Goal: Task Accomplishment & Management: Manage account settings

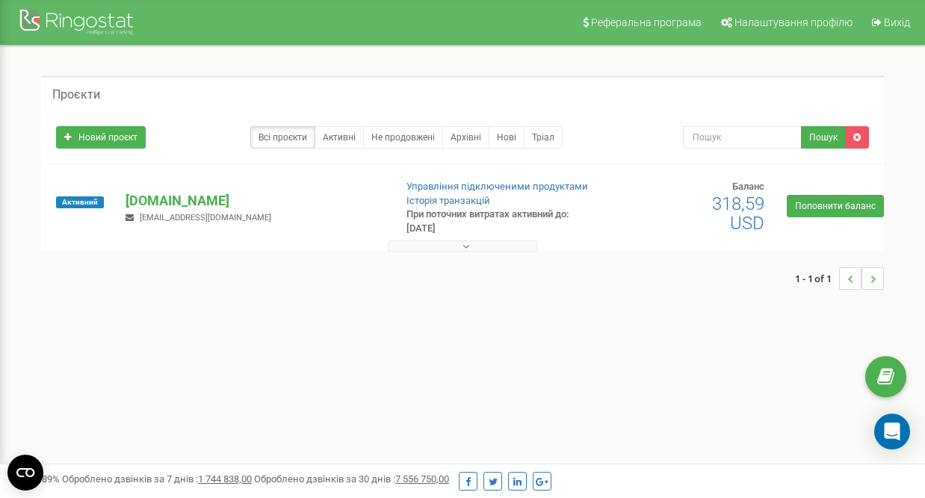
click at [491, 244] on button at bounding box center [462, 246] width 149 height 11
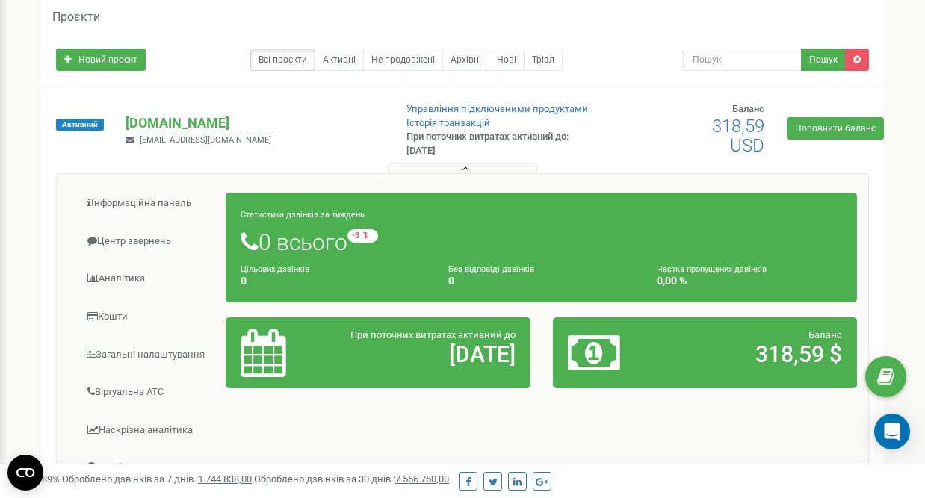
scroll to position [80, 0]
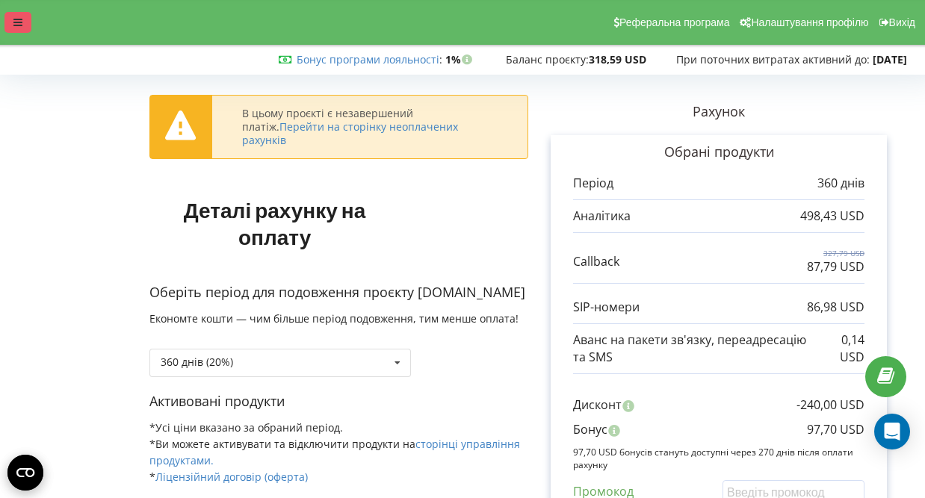
click at [18, 29] on div at bounding box center [17, 22] width 27 height 21
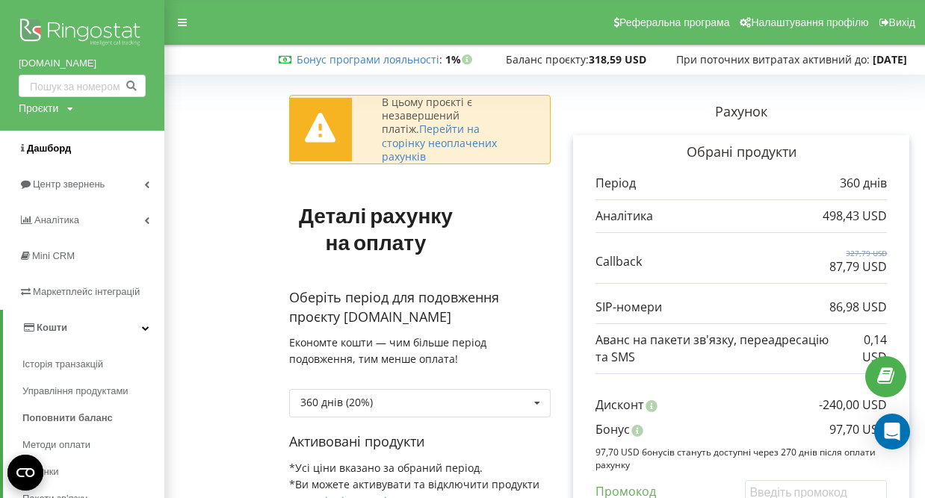
click at [56, 154] on span "Дашборд" at bounding box center [45, 148] width 52 height 15
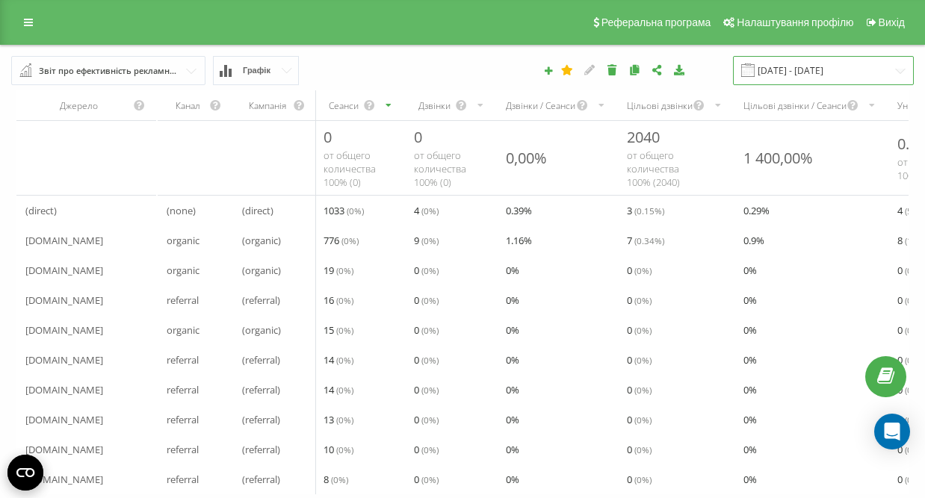
click at [788, 64] on input "20.07.2025 - 20.08.2025" at bounding box center [823, 70] width 181 height 29
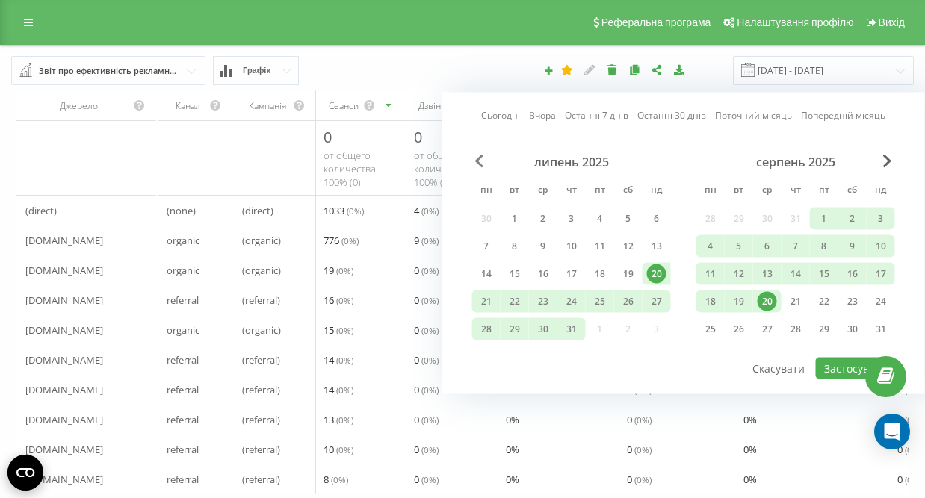
click at [475, 157] on span "Previous Month" at bounding box center [479, 161] width 9 height 13
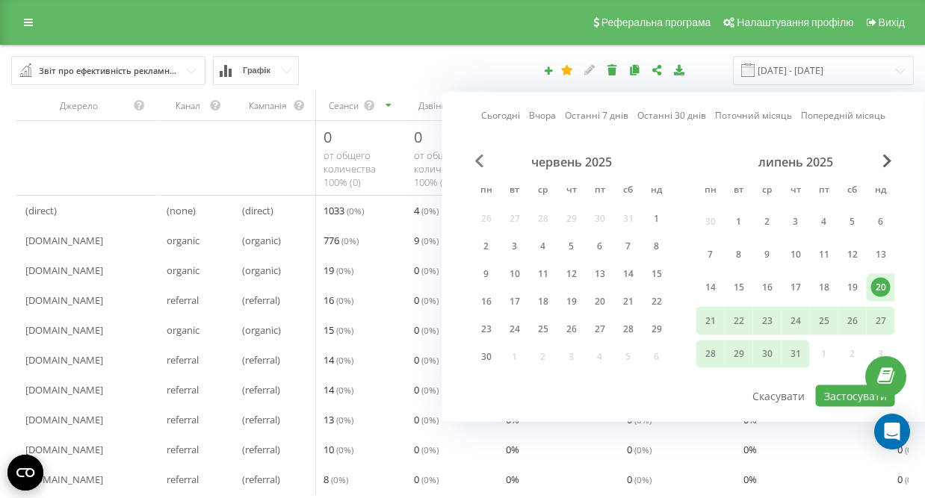
click at [475, 157] on span "Previous Month" at bounding box center [479, 161] width 9 height 13
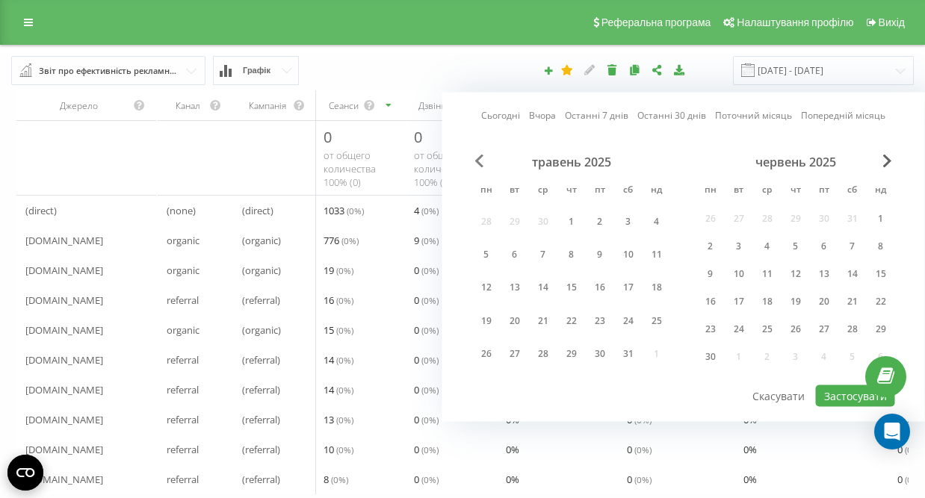
click at [475, 157] on span "Previous Month" at bounding box center [479, 161] width 9 height 13
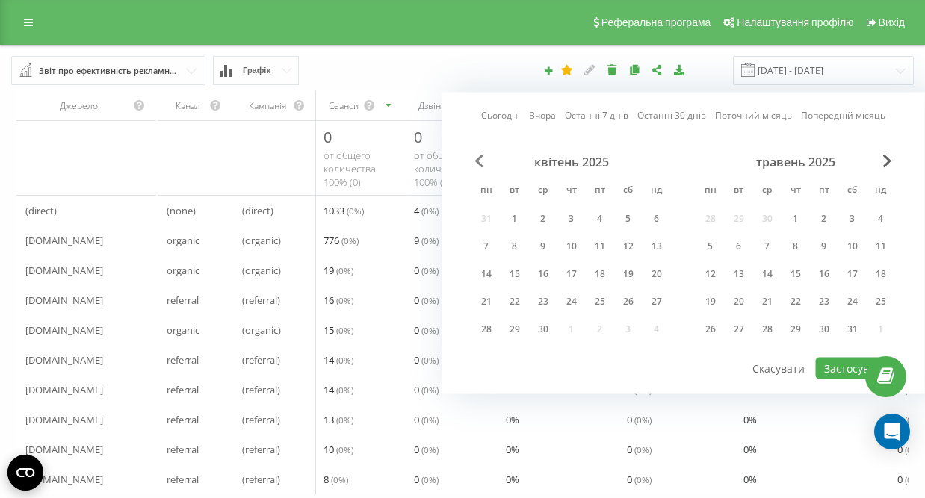
click at [475, 157] on span "Previous Month" at bounding box center [479, 161] width 9 height 13
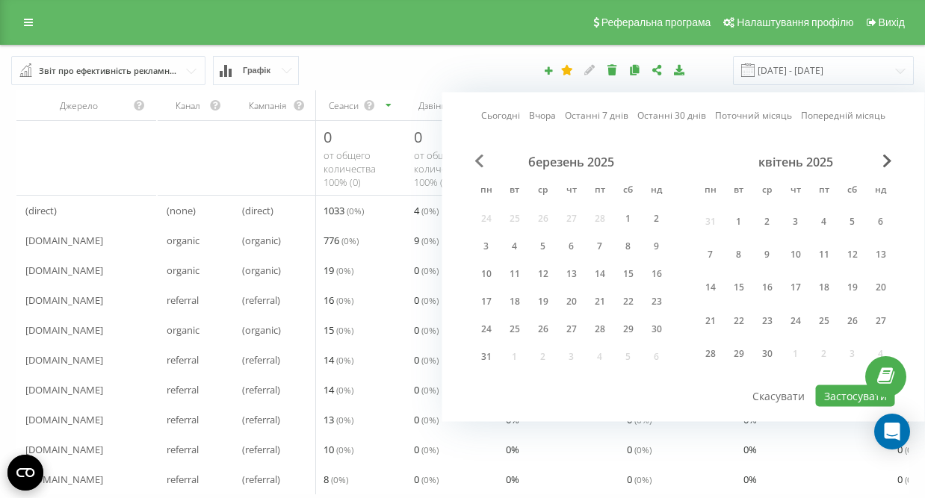
click at [475, 158] on span "Previous Month" at bounding box center [479, 161] width 9 height 13
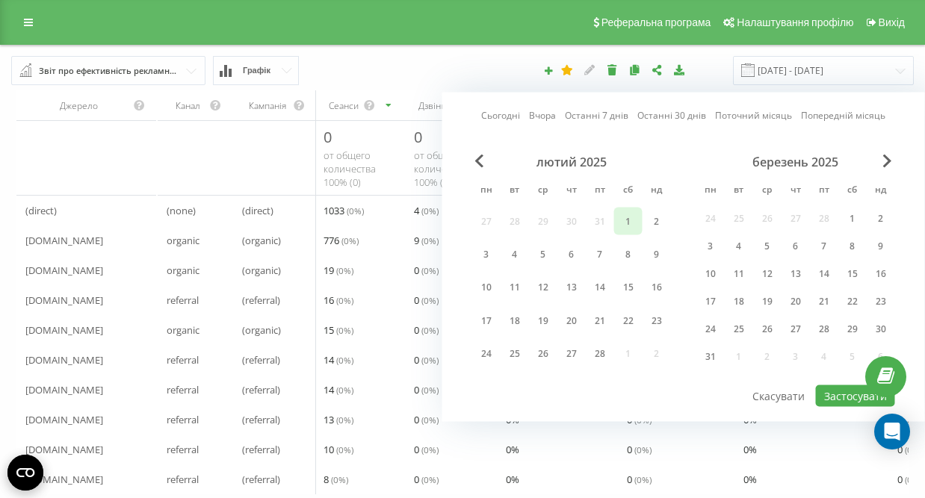
click at [623, 212] on div "1" at bounding box center [628, 221] width 19 height 19
click at [886, 158] on span "Next Month" at bounding box center [887, 161] width 9 height 13
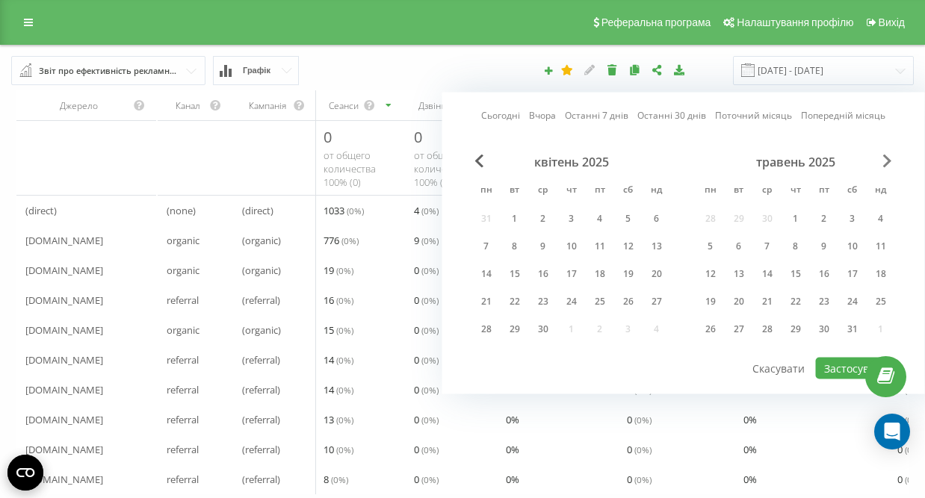
click at [886, 158] on span "Next Month" at bounding box center [887, 161] width 9 height 13
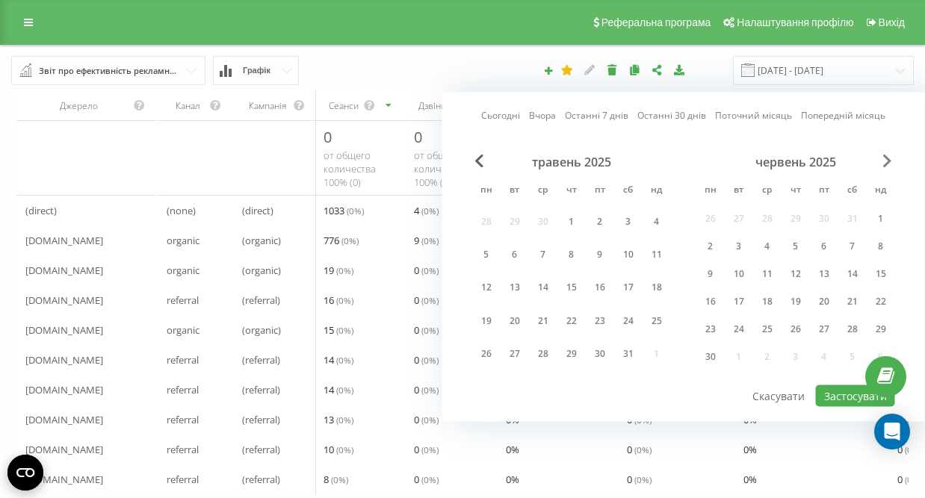
click at [886, 158] on span "Next Month" at bounding box center [887, 161] width 9 height 13
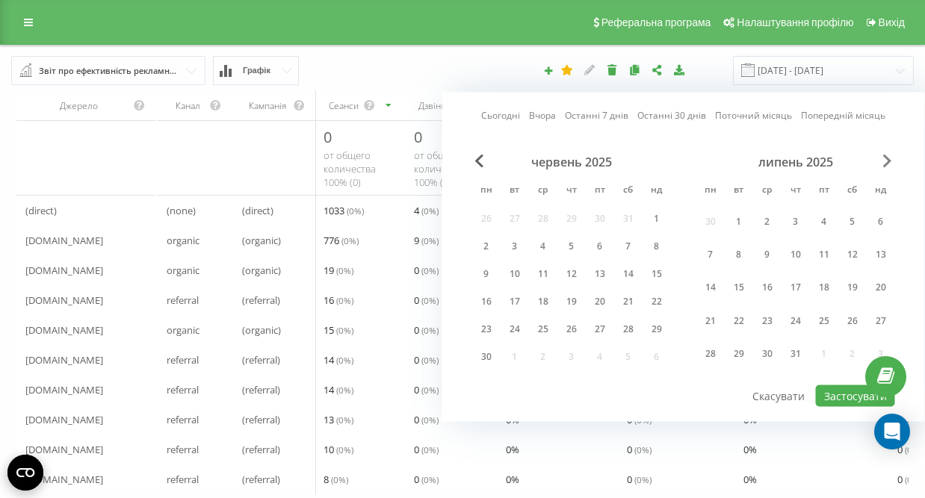
click at [886, 158] on span "Next Month" at bounding box center [887, 161] width 9 height 13
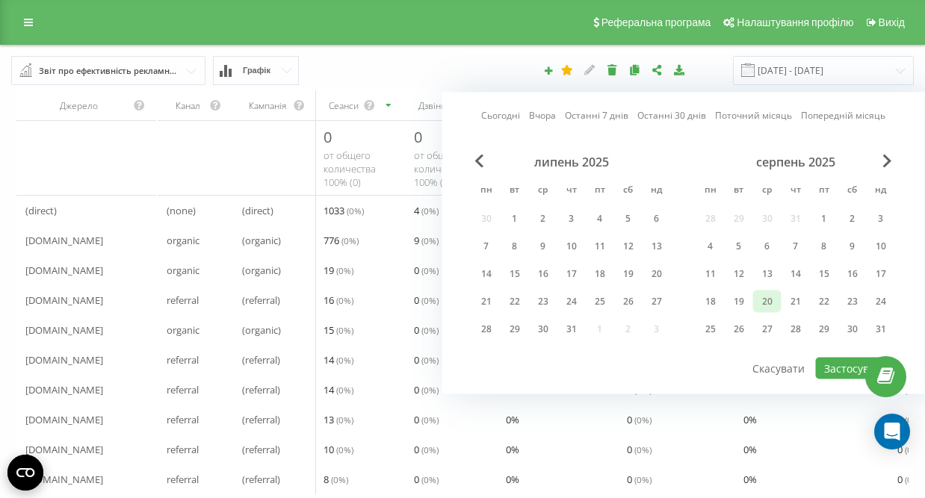
click at [764, 306] on div "20" at bounding box center [767, 301] width 19 height 19
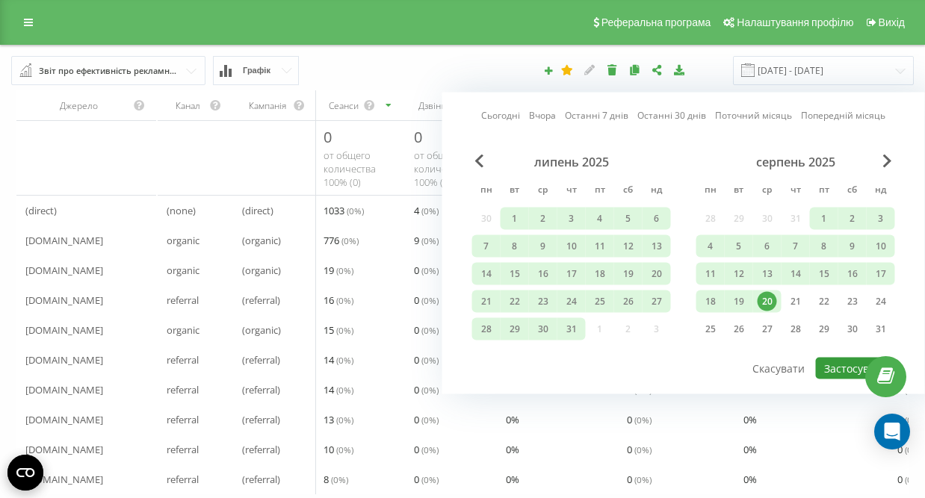
click at [850, 368] on button "Застосувати" at bounding box center [855, 369] width 79 height 22
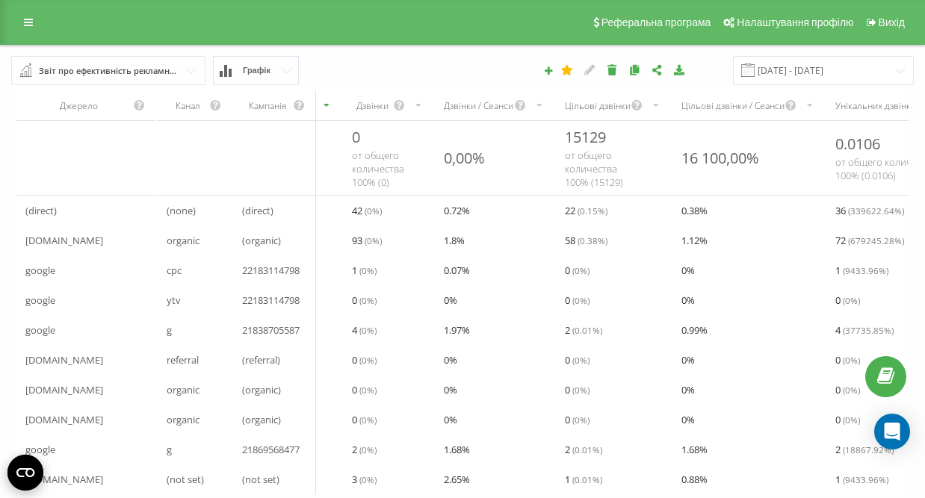
scroll to position [0, 100]
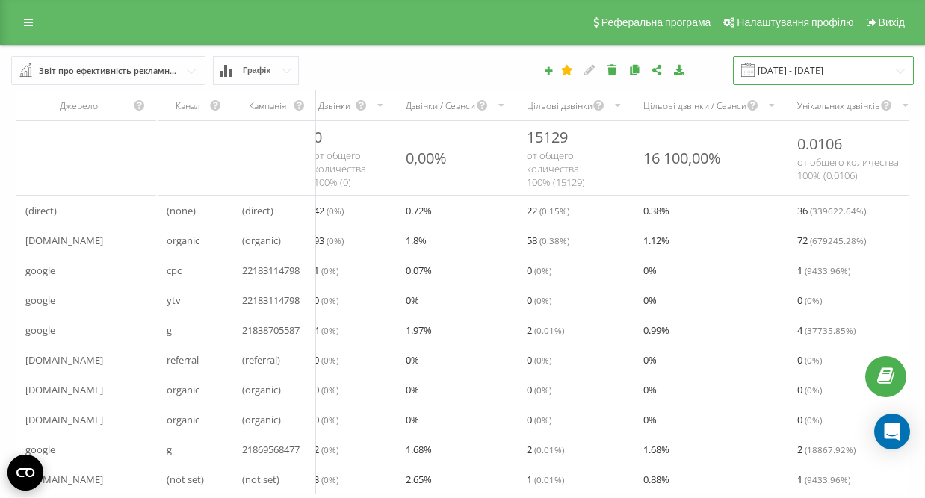
click at [797, 71] on input "01.02.2025 - 20.08.2025" at bounding box center [823, 70] width 181 height 29
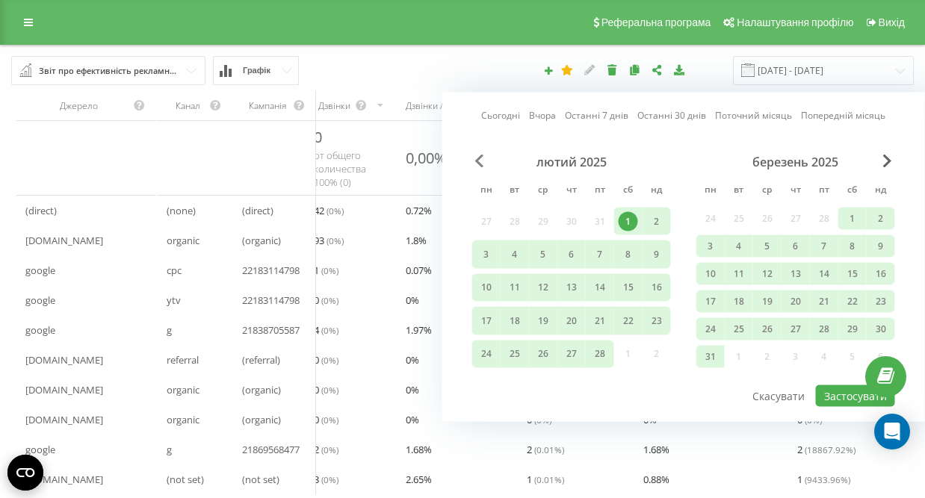
click at [477, 165] on span "Previous Month" at bounding box center [479, 161] width 9 height 13
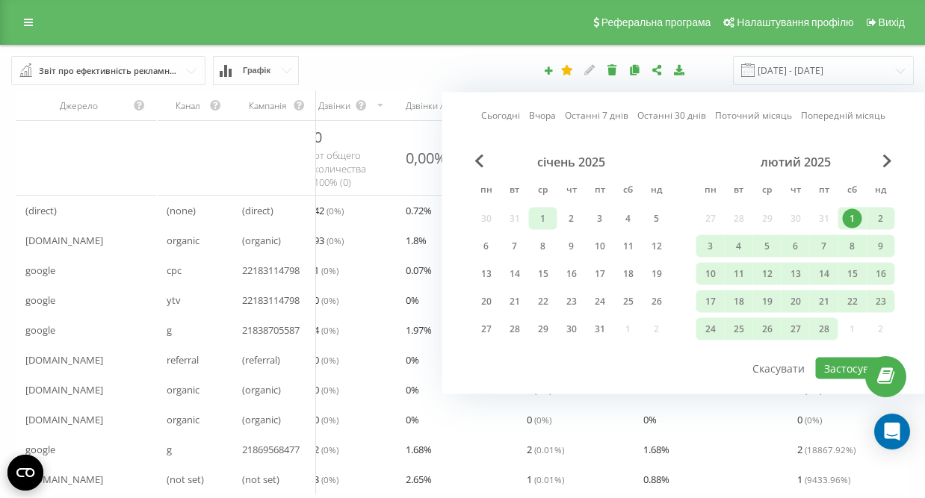
click at [542, 213] on div "1" at bounding box center [543, 218] width 19 height 19
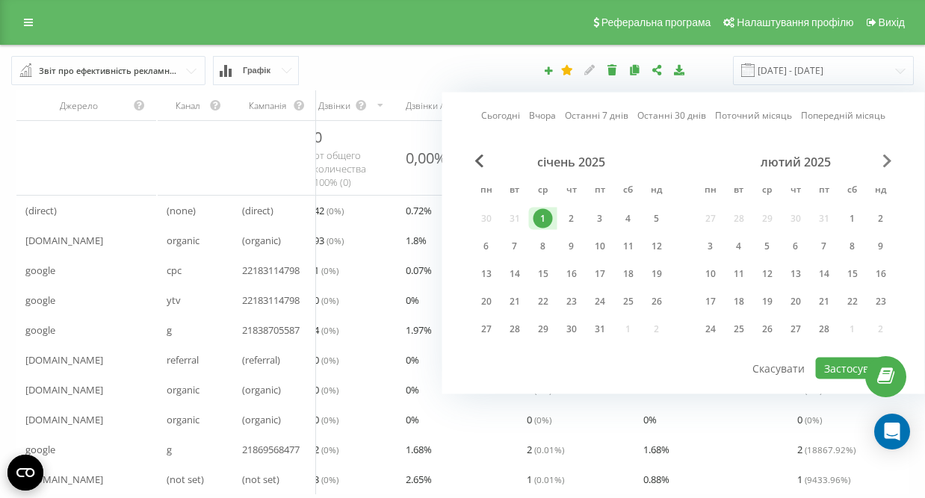
click at [889, 159] on span "Next Month" at bounding box center [887, 161] width 9 height 13
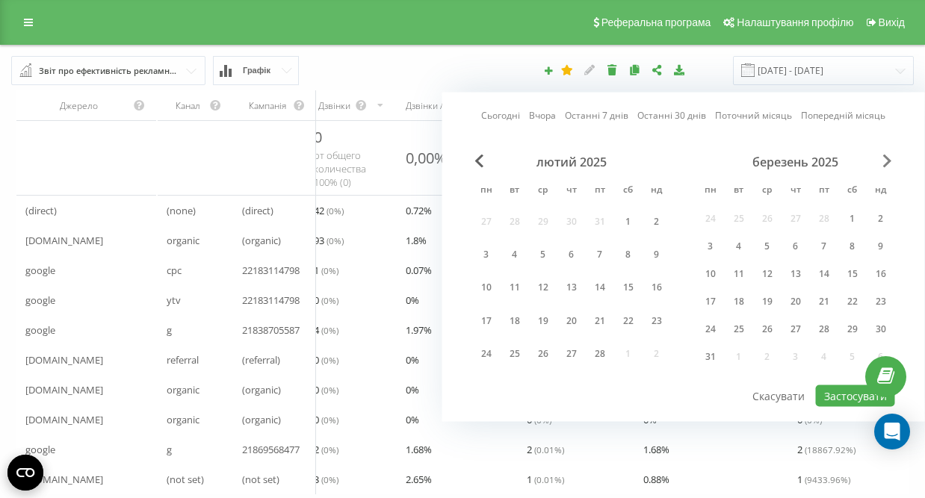
click at [889, 159] on span "Next Month" at bounding box center [887, 161] width 9 height 13
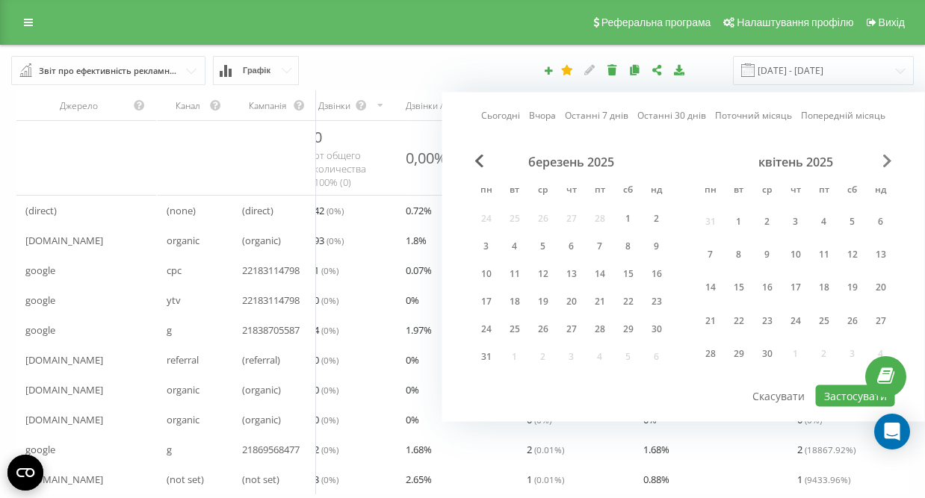
click at [889, 159] on span "Next Month" at bounding box center [887, 161] width 9 height 13
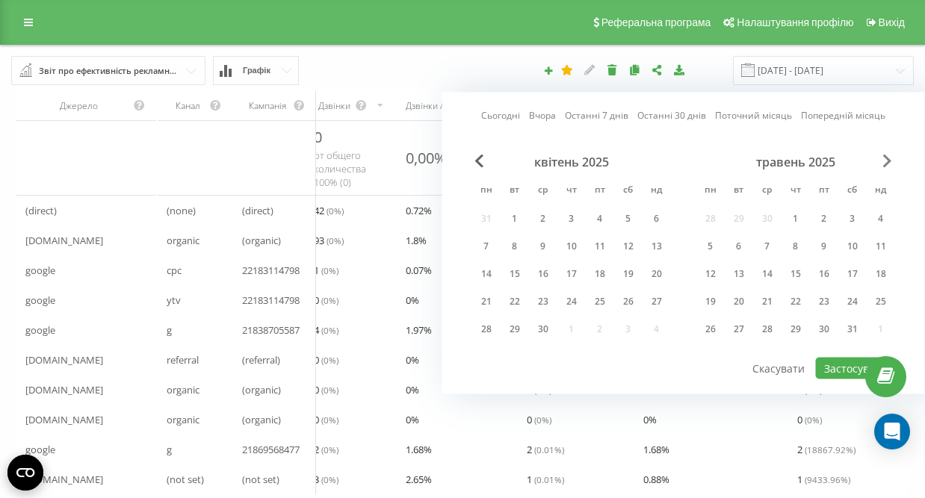
click at [889, 159] on span "Next Month" at bounding box center [887, 161] width 9 height 13
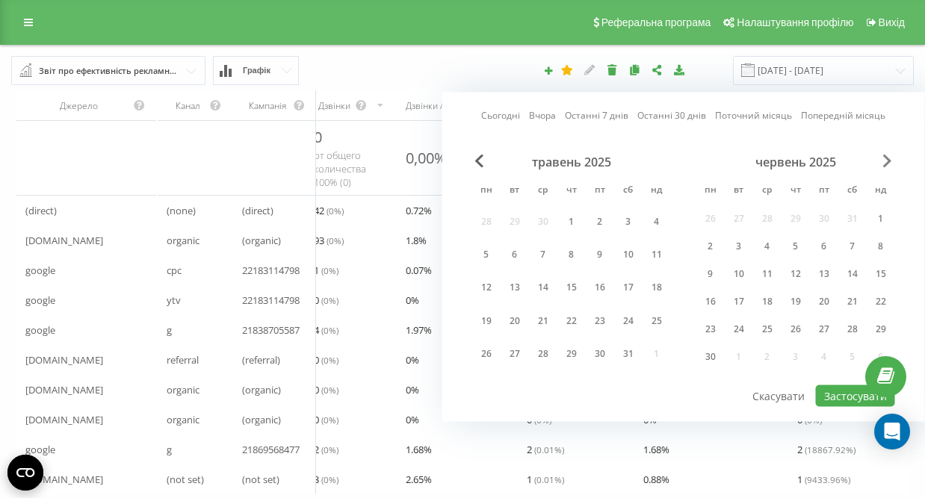
click at [889, 159] on span "Next Month" at bounding box center [887, 161] width 9 height 13
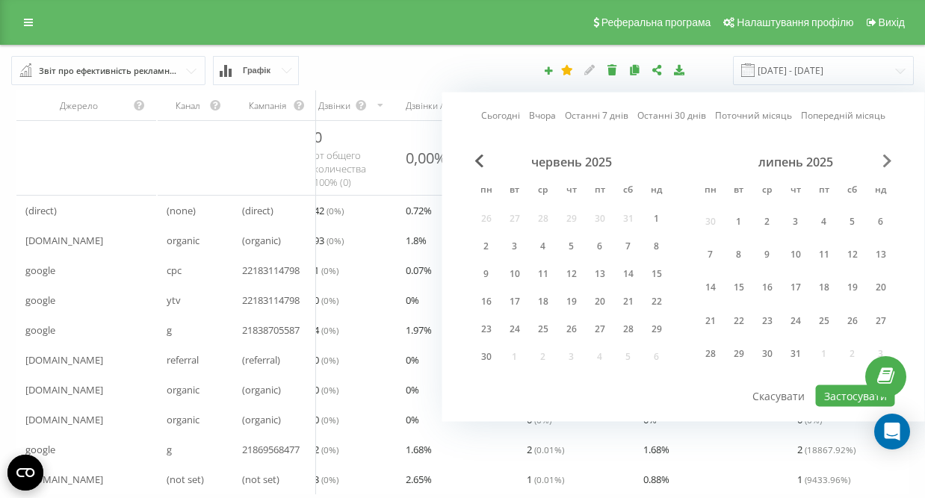
click at [888, 161] on span "Next Month" at bounding box center [887, 161] width 9 height 13
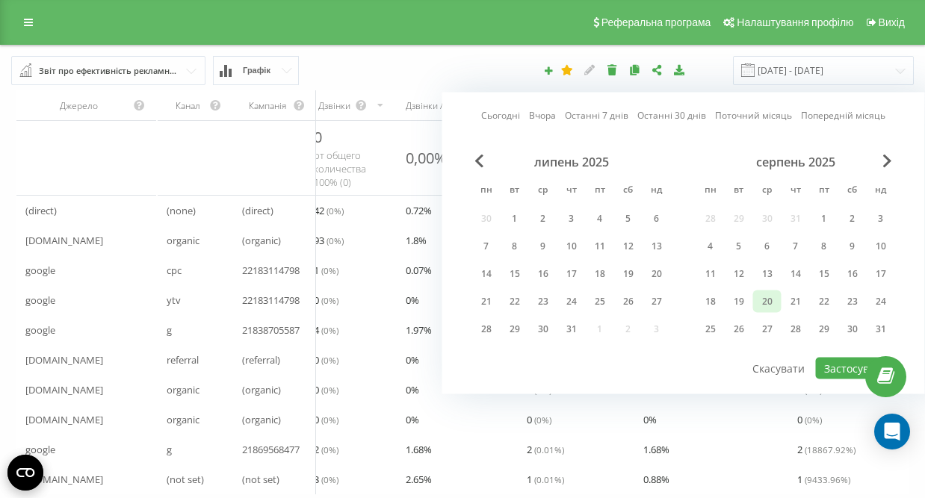
click at [766, 305] on div "20" at bounding box center [767, 301] width 19 height 19
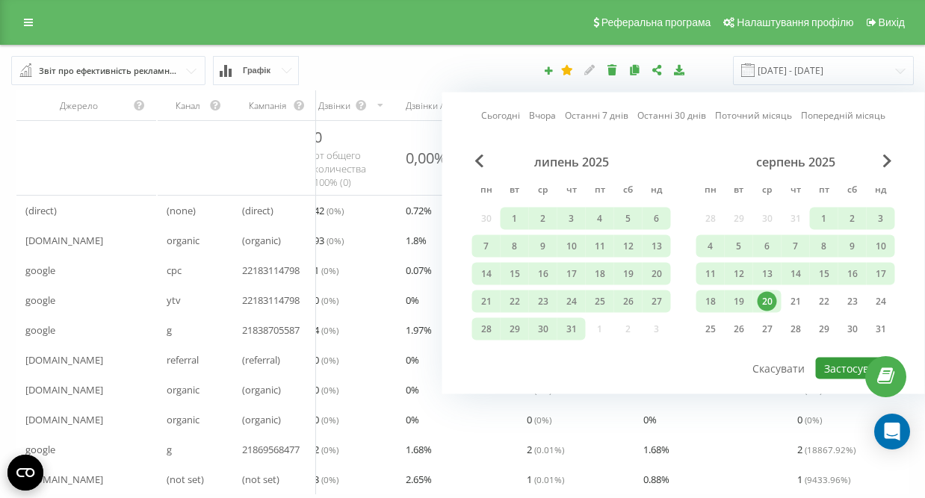
click at [849, 374] on button "Застосувати" at bounding box center [855, 369] width 79 height 22
type input "01.01.2025 - 20.08.2025"
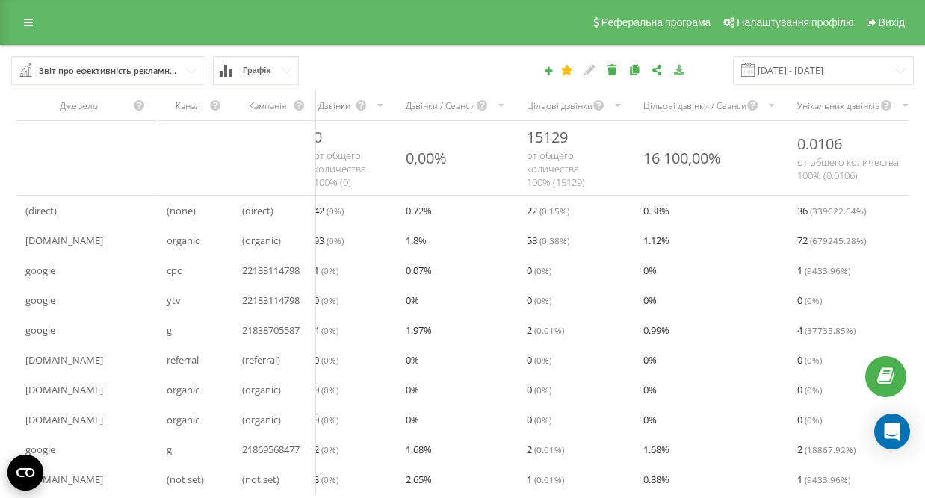
click at [686, 68] on icon at bounding box center [679, 69] width 13 height 10
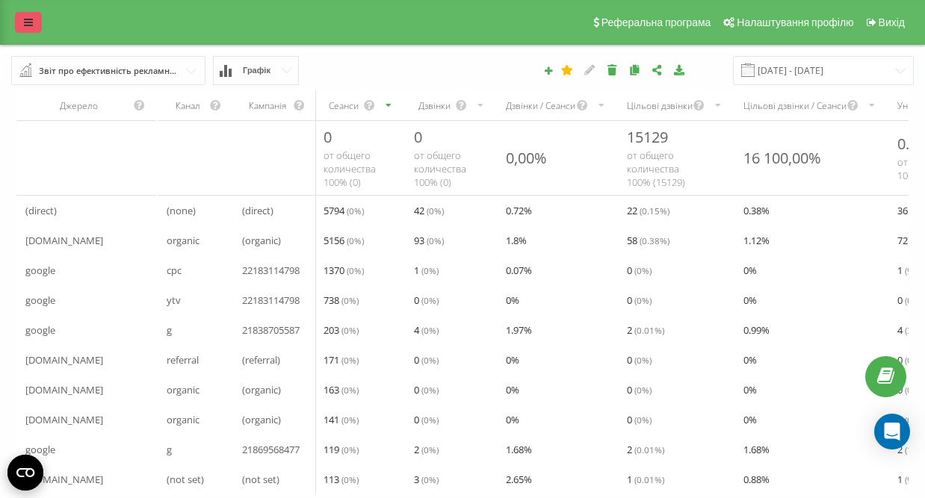
click at [28, 26] on icon at bounding box center [28, 22] width 9 height 10
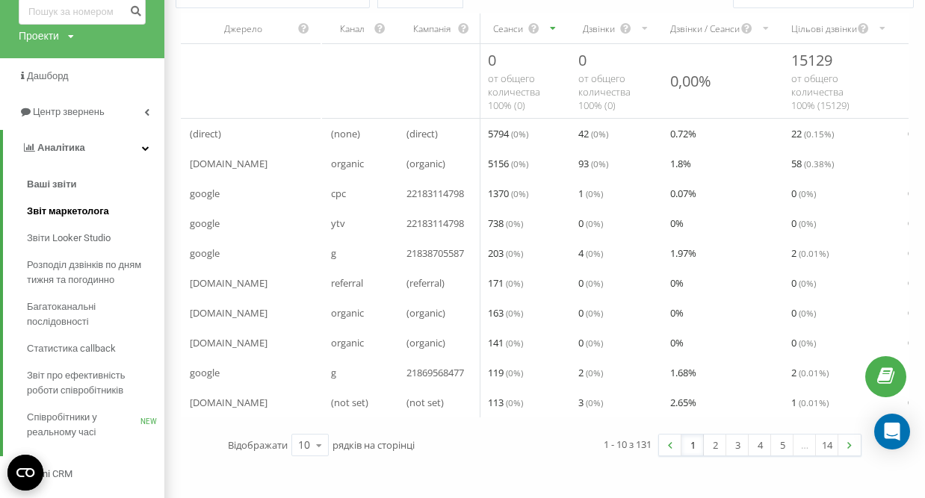
scroll to position [83, 0]
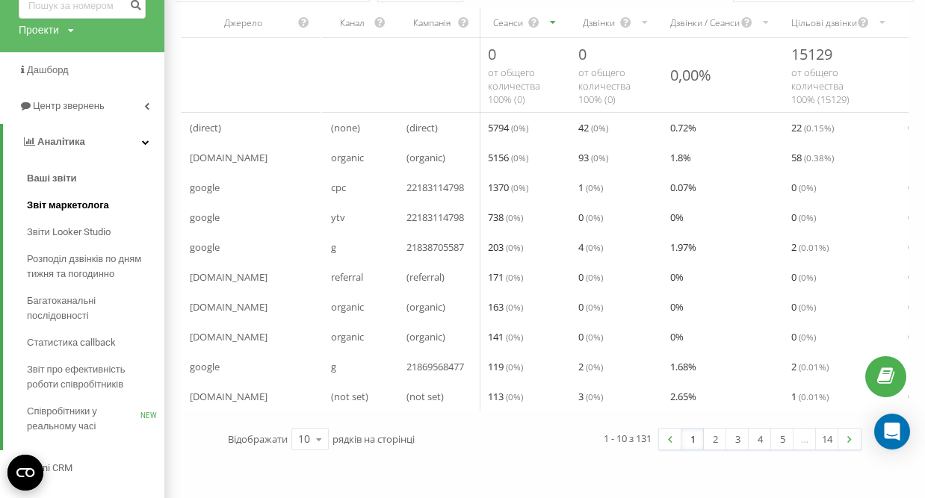
click at [86, 206] on span "Звіт маркетолога" at bounding box center [68, 205] width 82 height 15
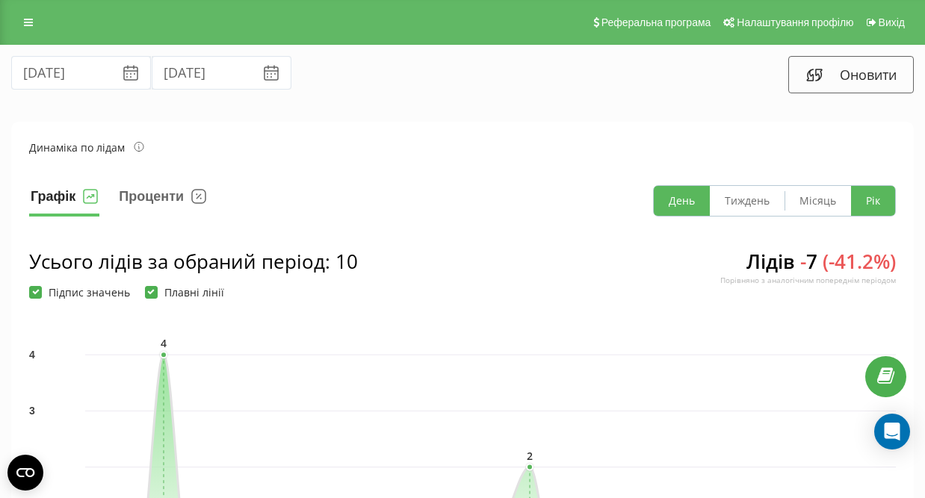
click at [863, 203] on button "Рік" at bounding box center [873, 201] width 44 height 30
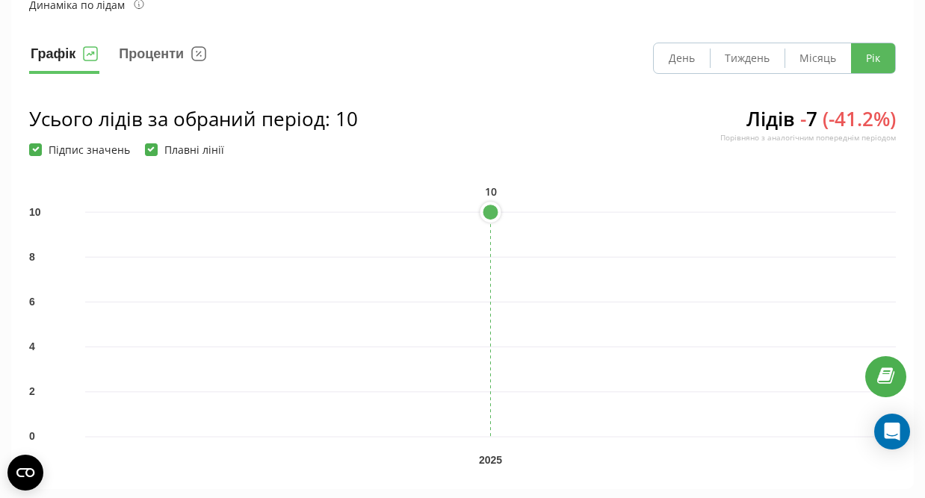
scroll to position [141, 0]
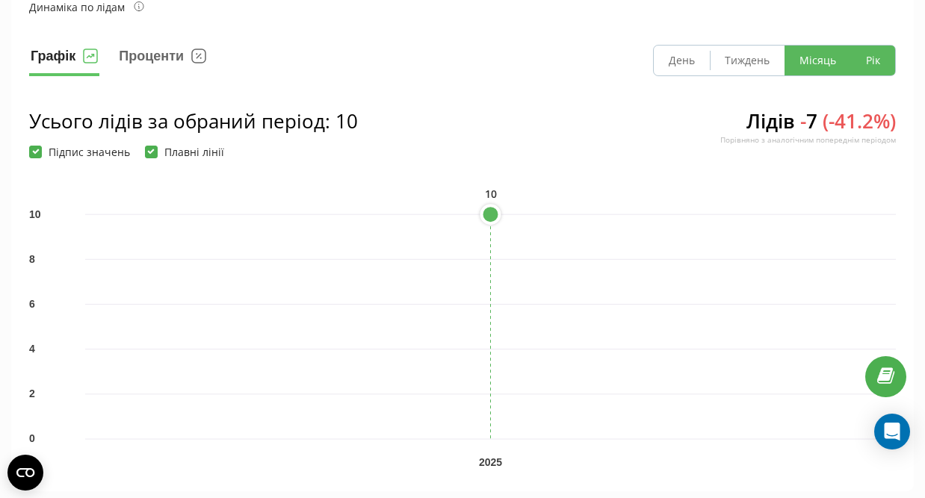
click at [798, 61] on button "Місяць" at bounding box center [818, 61] width 67 height 30
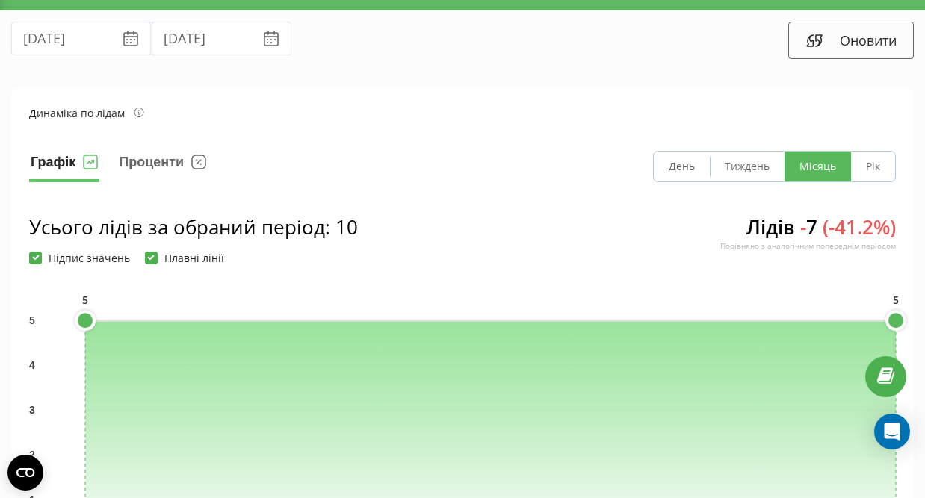
scroll to position [0, 0]
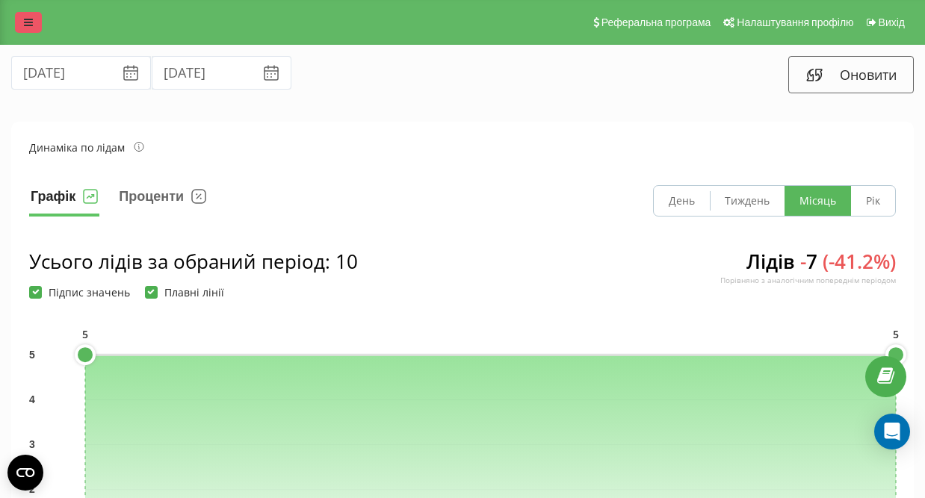
click at [24, 24] on icon at bounding box center [28, 22] width 9 height 10
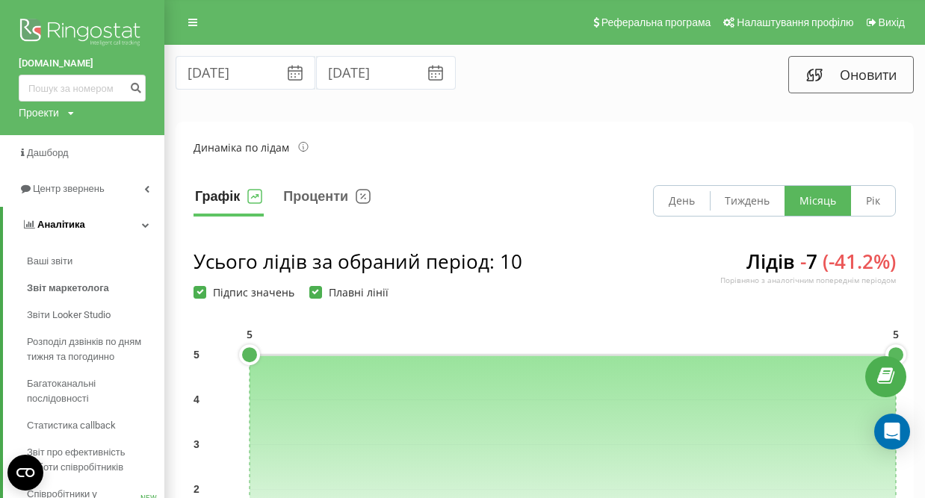
click at [142, 217] on link "Аналiтика" at bounding box center [83, 225] width 161 height 36
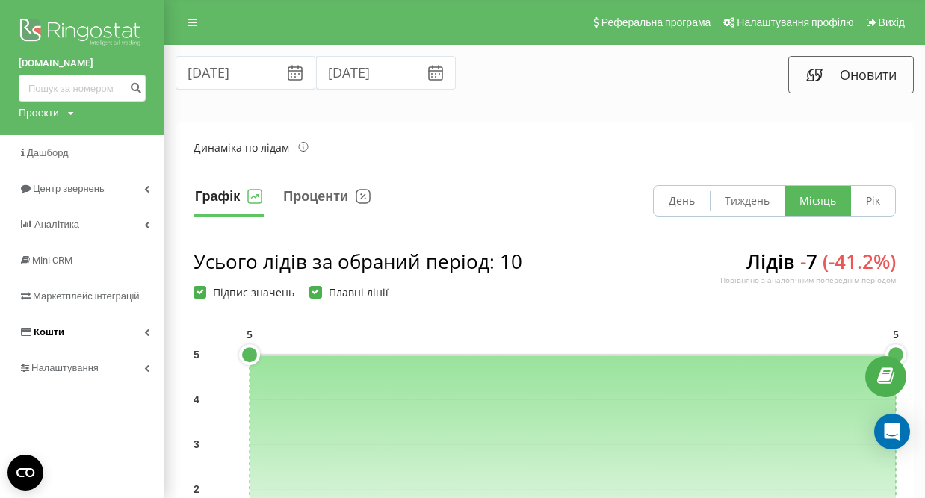
click at [109, 333] on link "Кошти" at bounding box center [82, 333] width 164 height 36
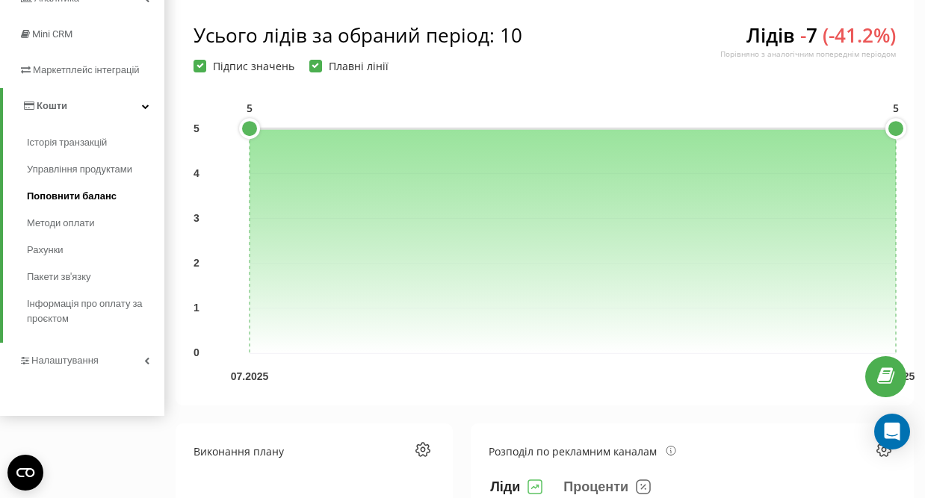
scroll to position [234, 0]
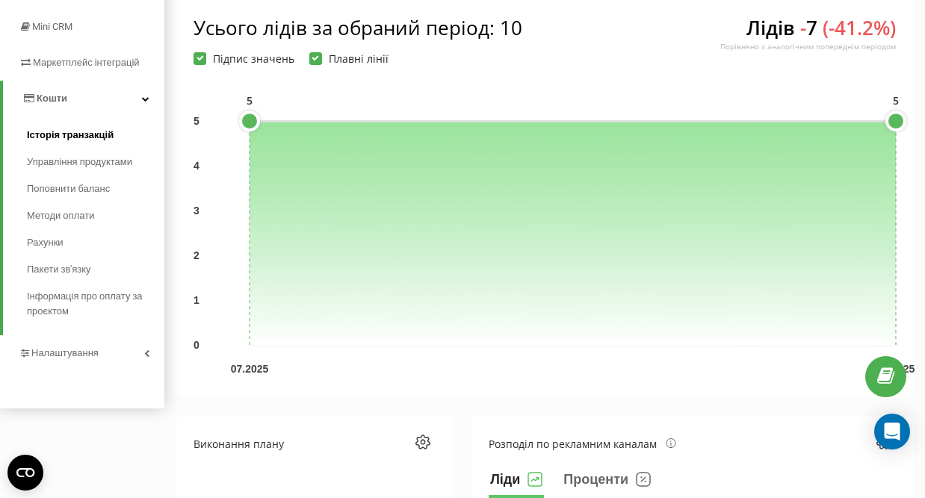
click at [69, 132] on span "Історія транзакцій" at bounding box center [70, 135] width 87 height 15
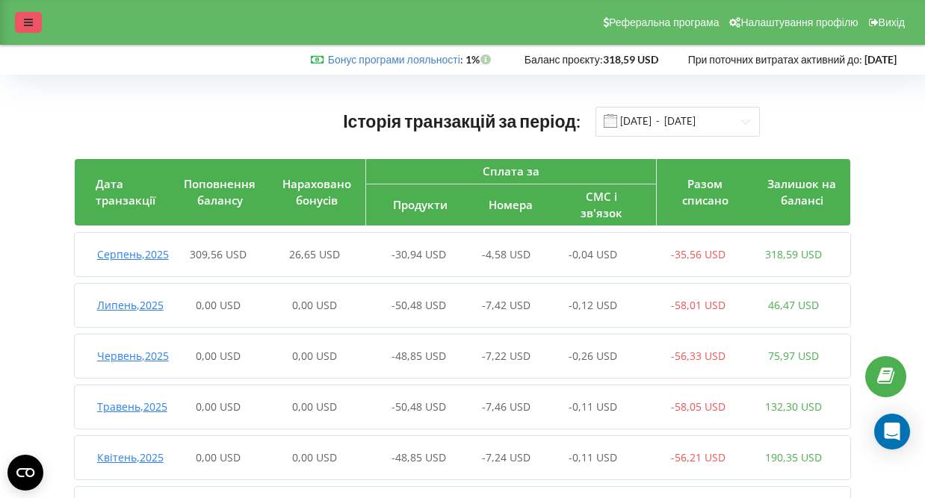
click at [22, 24] on div at bounding box center [28, 22] width 27 height 21
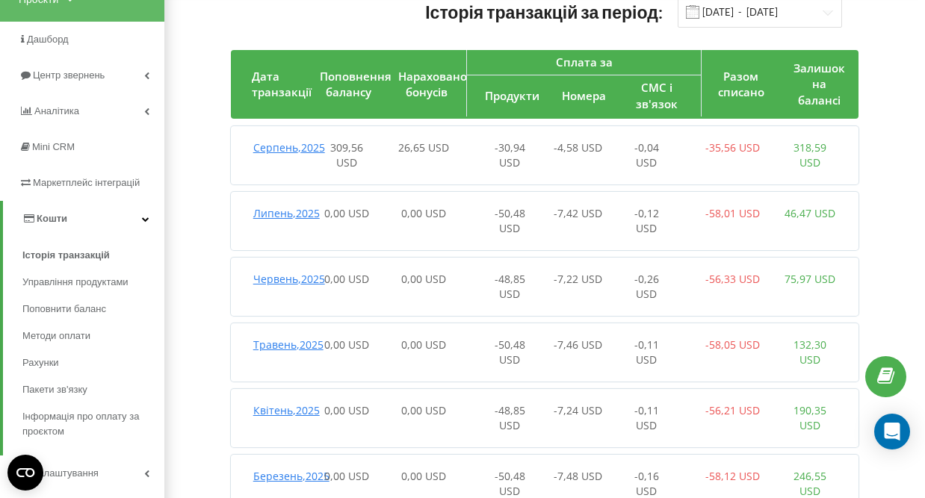
scroll to position [126, 0]
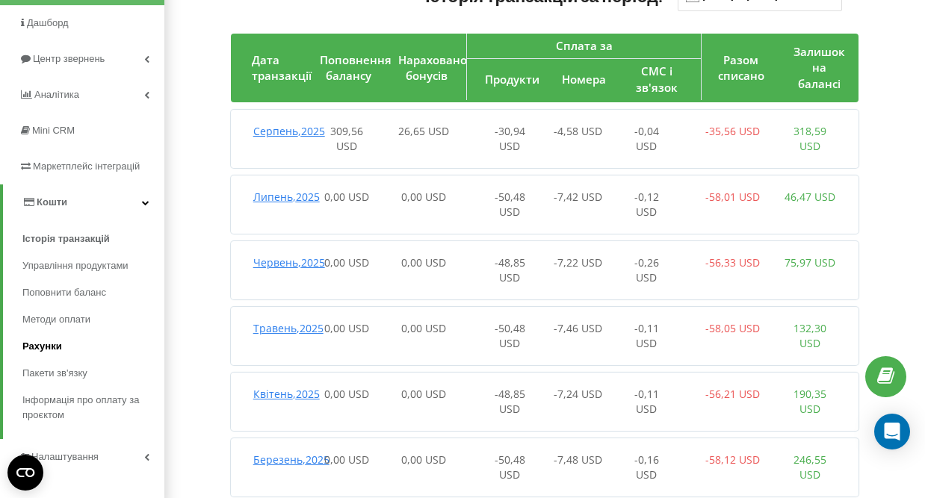
click at [55, 348] on span "Рахунки" at bounding box center [42, 346] width 40 height 15
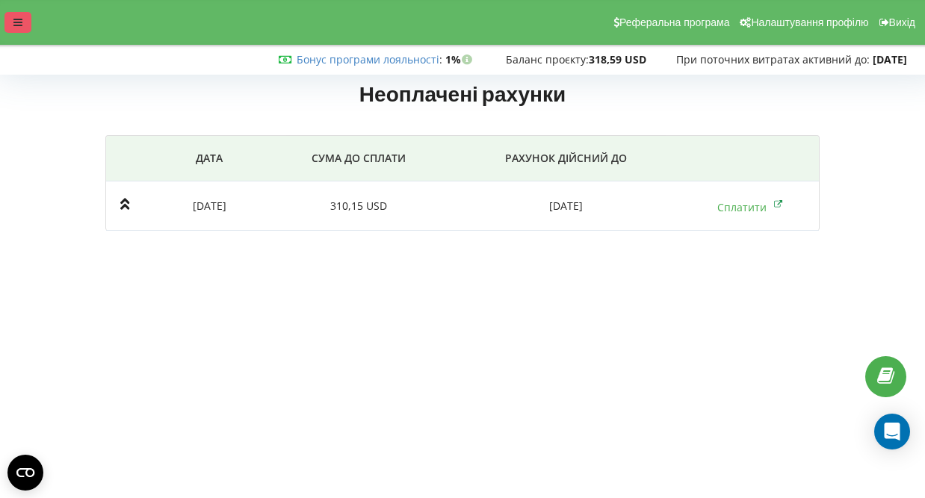
click at [14, 26] on icon at bounding box center [17, 22] width 9 height 10
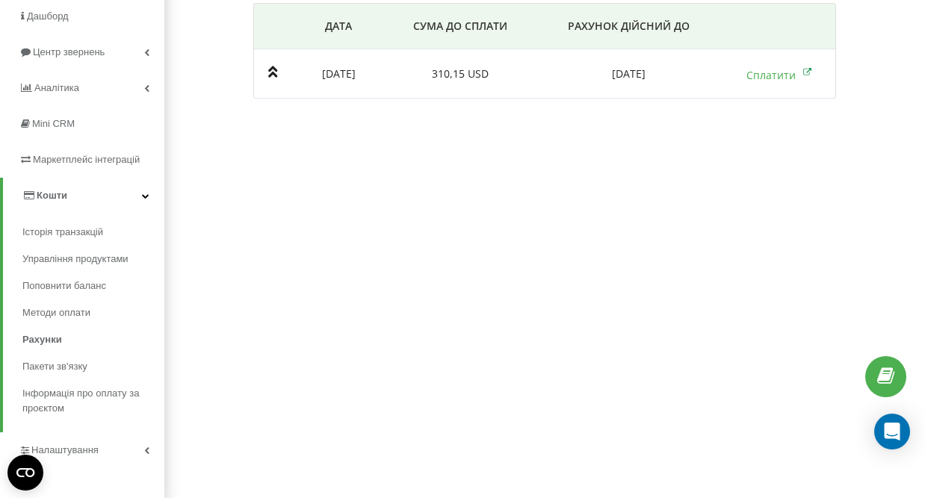
scroll to position [140, 0]
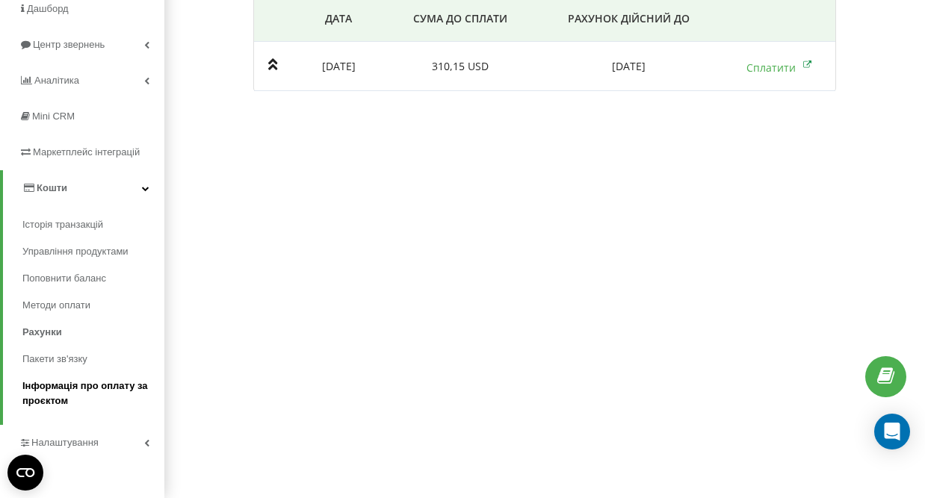
click at [94, 391] on span "Інформація про оплату за проєктом" at bounding box center [89, 394] width 135 height 30
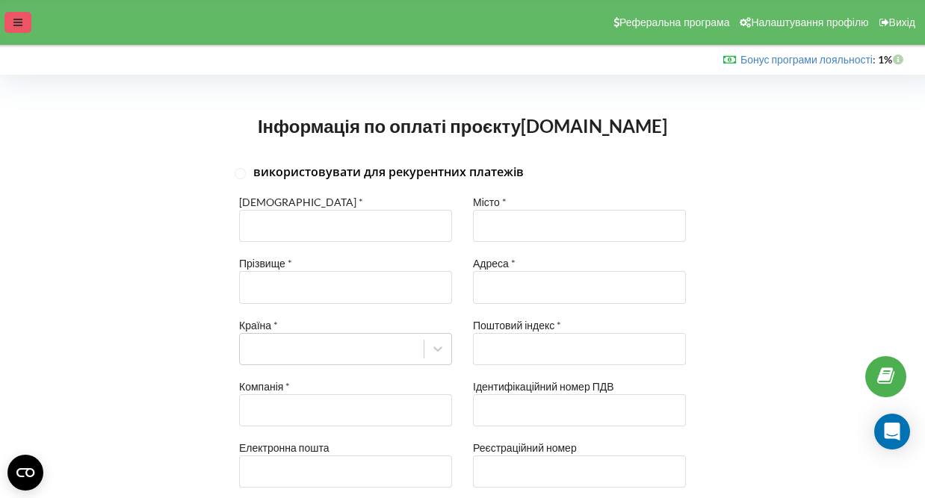
click at [20, 24] on icon at bounding box center [17, 22] width 9 height 10
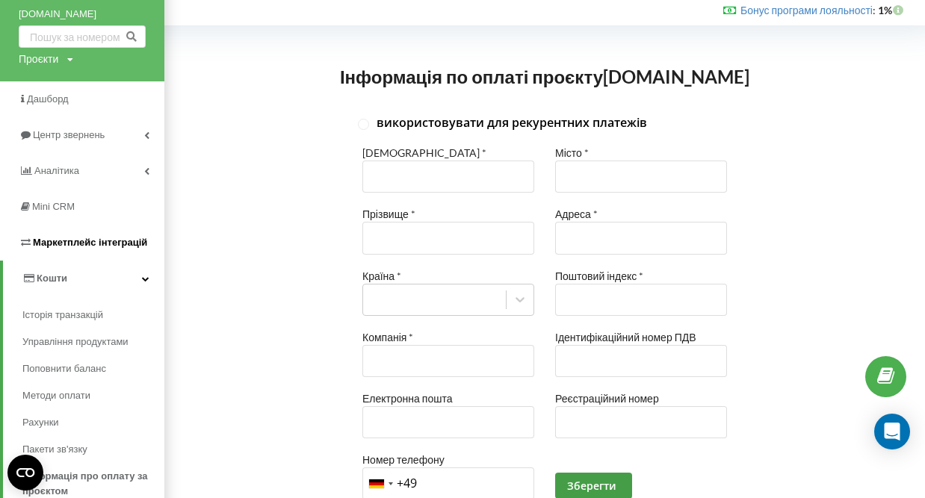
scroll to position [50, 0]
click at [64, 304] on link "Історія транзакцій" at bounding box center [93, 314] width 142 height 27
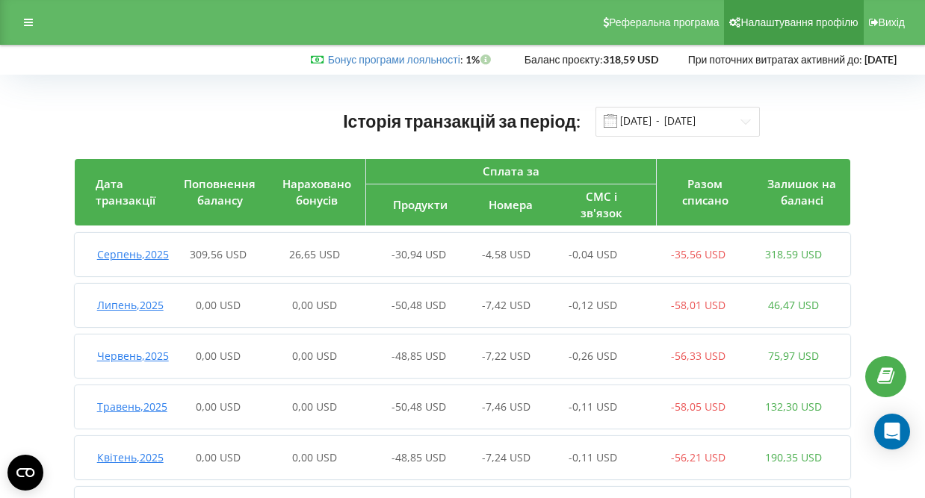
click at [815, 33] on link "Налаштування профілю" at bounding box center [793, 22] width 139 height 45
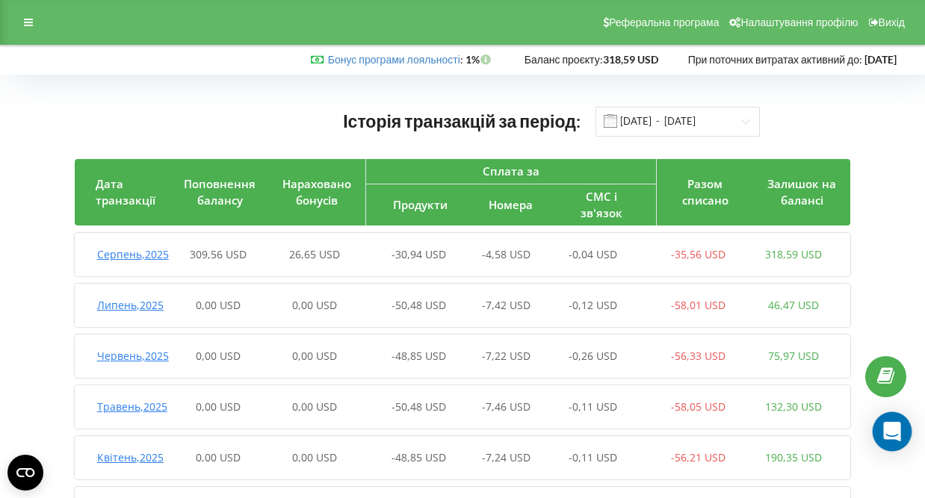
click at [887, 435] on icon "Open Intercom Messenger" at bounding box center [892, 431] width 19 height 19
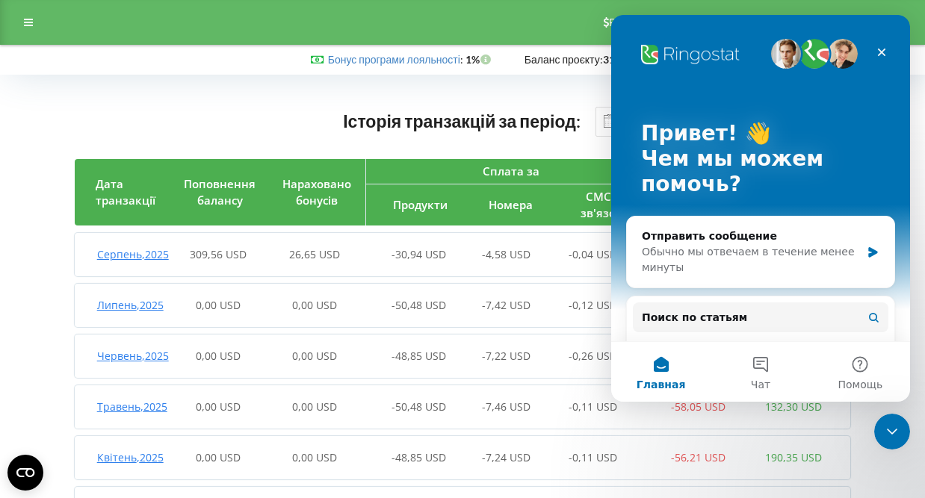
click at [205, 124] on div "Історія транзакцій за період: [DATE] - [DATE]" at bounding box center [463, 121] width 777 height 31
click at [114, 262] on span "Серпень , 2025" at bounding box center [133, 254] width 72 height 14
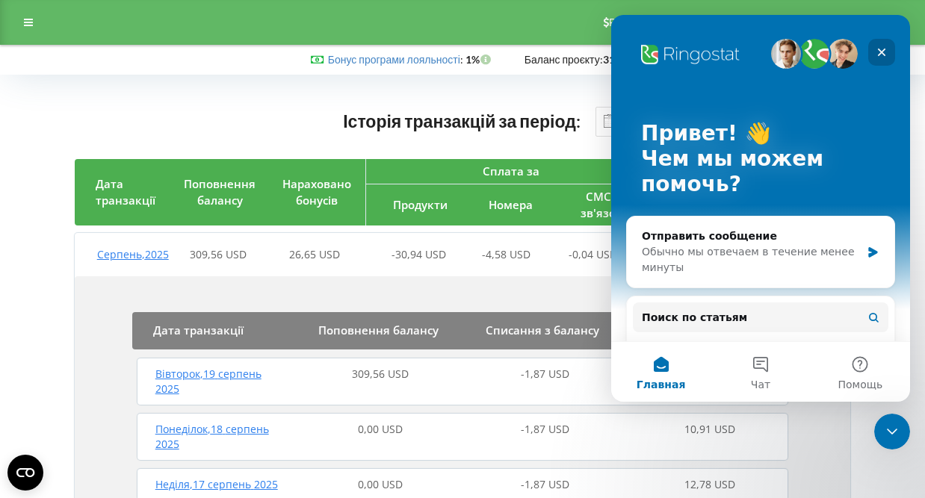
click at [879, 53] on icon "Закрыть" at bounding box center [882, 52] width 12 height 12
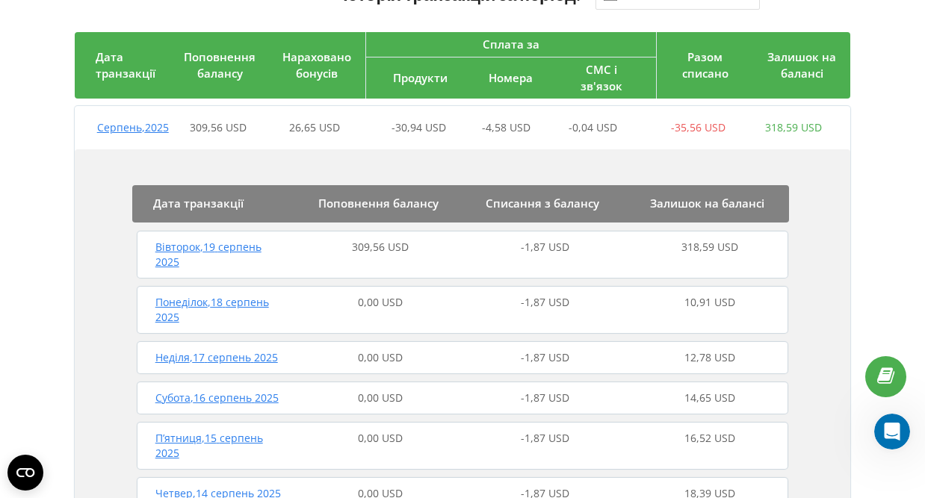
scroll to position [128, 0]
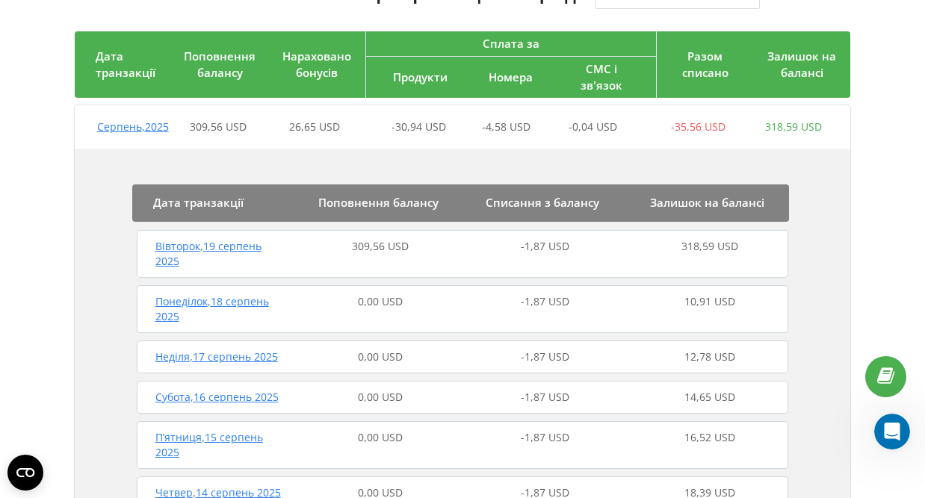
click at [244, 263] on span "Вівторок , 19 серпень 2025" at bounding box center [208, 253] width 106 height 29
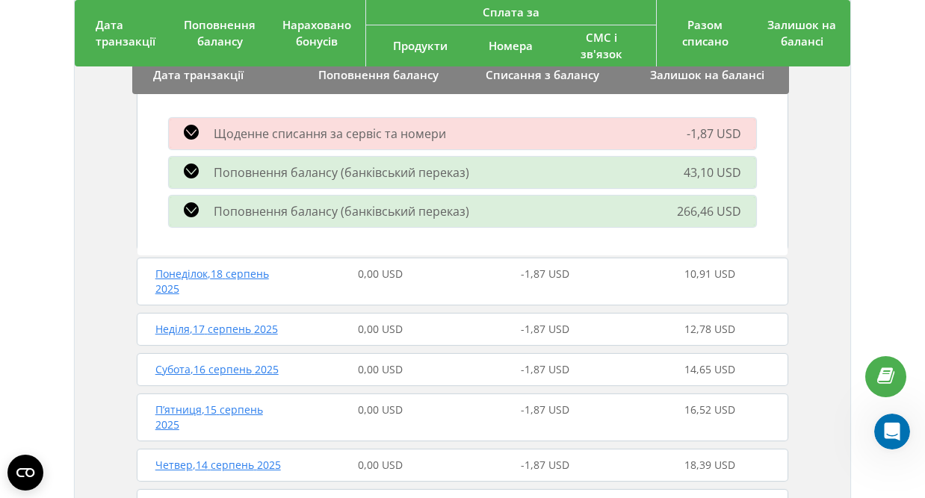
scroll to position [326, 0]
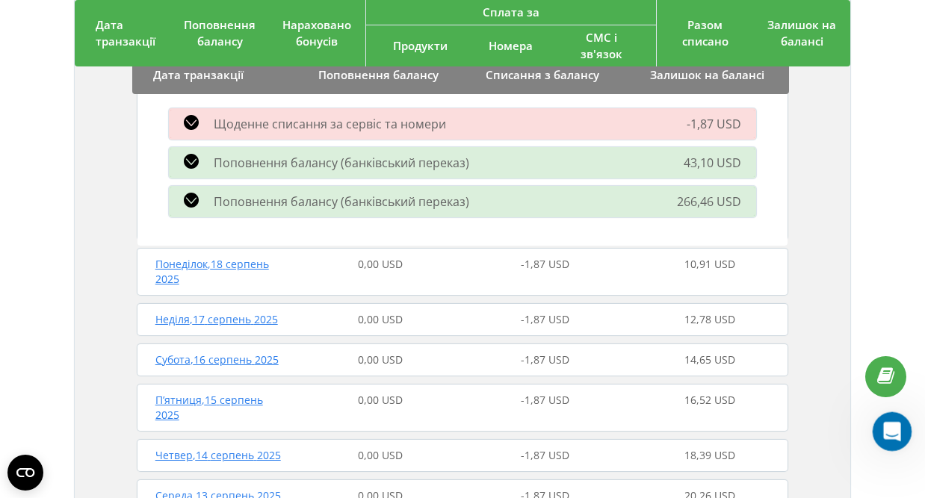
click at [885, 430] on icon "Открыть службу сообщений Intercom" at bounding box center [890, 430] width 25 height 25
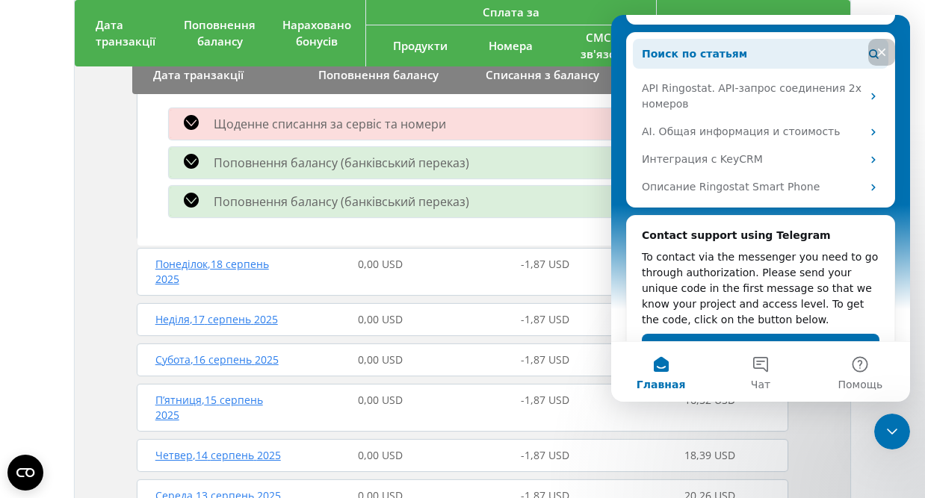
scroll to position [263, 0]
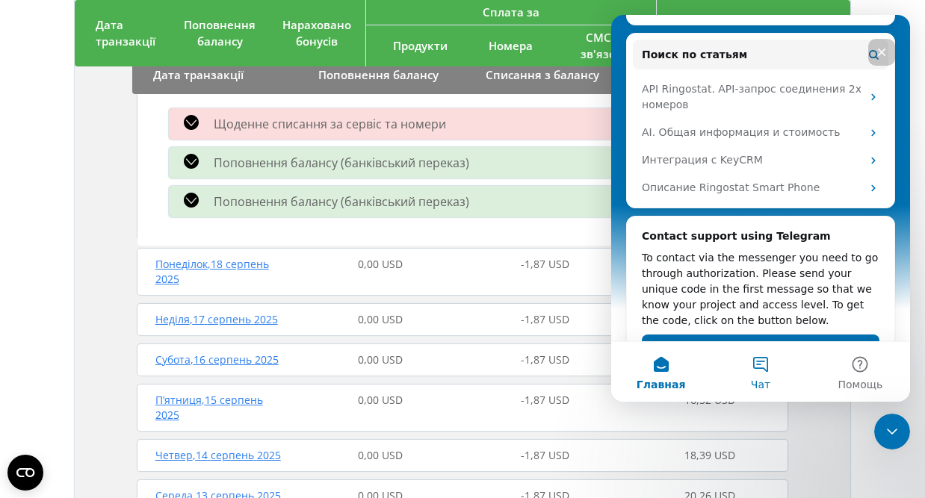
click at [761, 380] on span "Чат" at bounding box center [760, 385] width 19 height 10
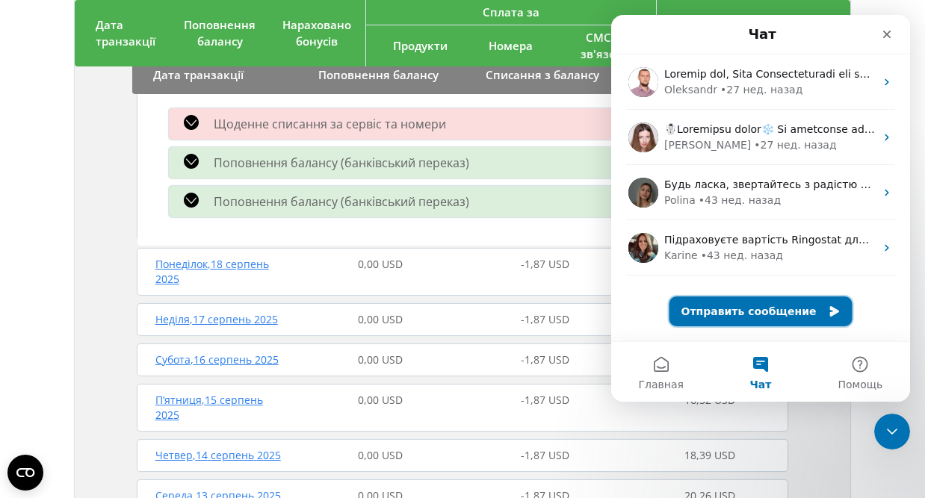
click at [778, 315] on button "Отправить сообщение" at bounding box center [761, 312] width 183 height 30
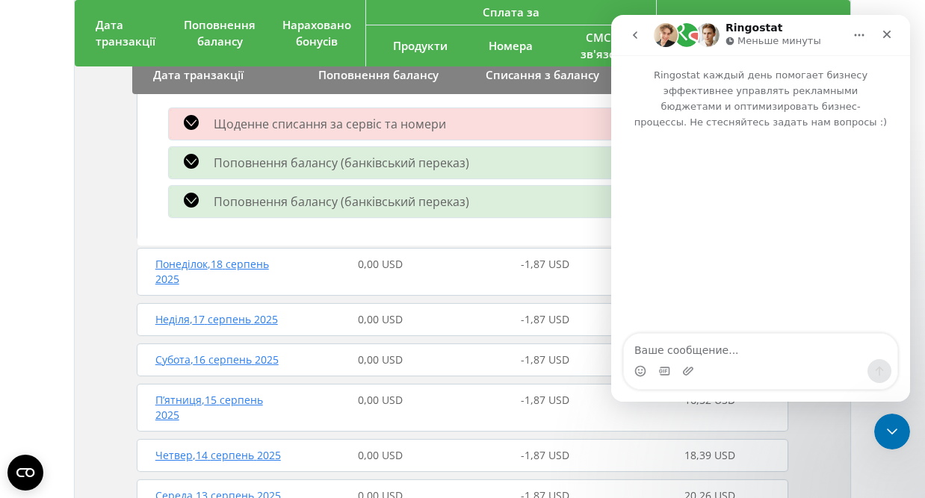
type textarea "д"
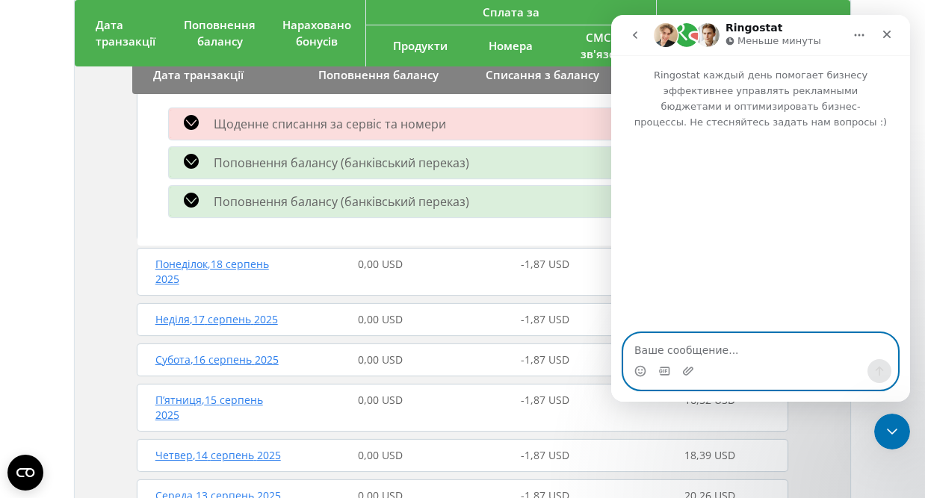
scroll to position [0, 0]
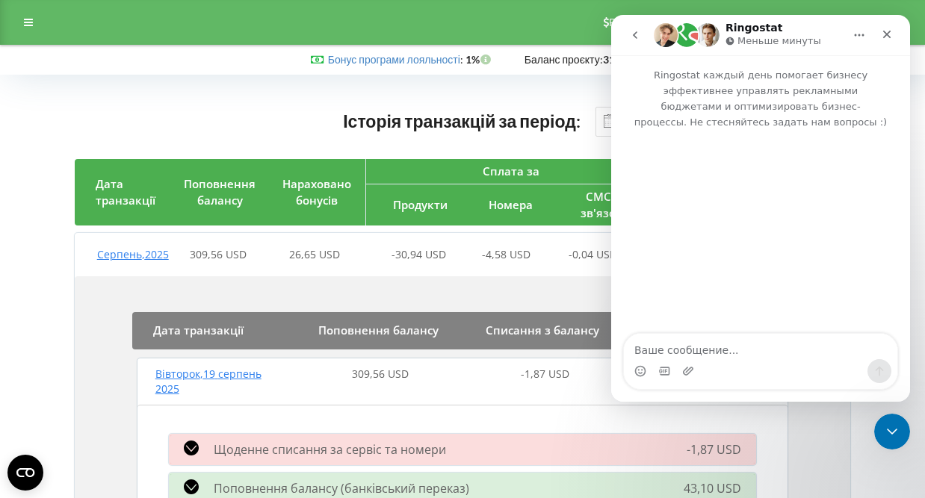
click at [22, 22] on div at bounding box center [28, 22] width 27 height 21
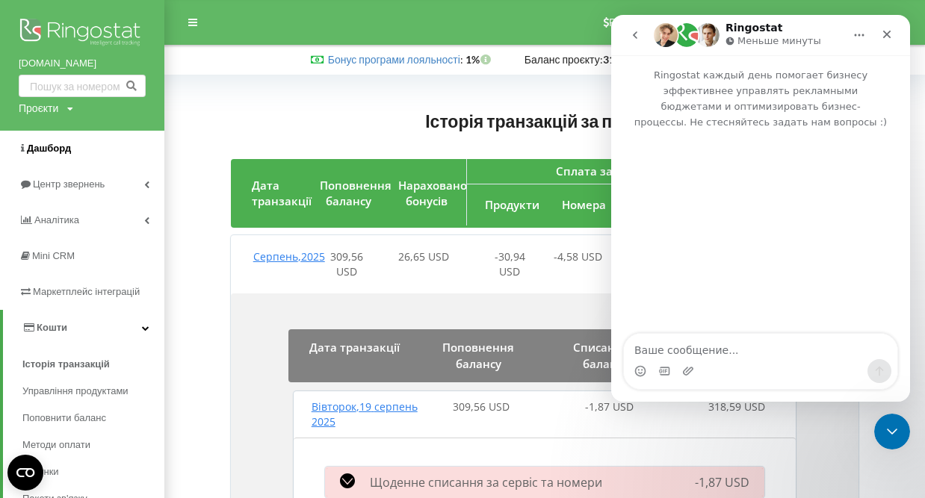
click at [65, 152] on span "Дашборд" at bounding box center [49, 148] width 44 height 11
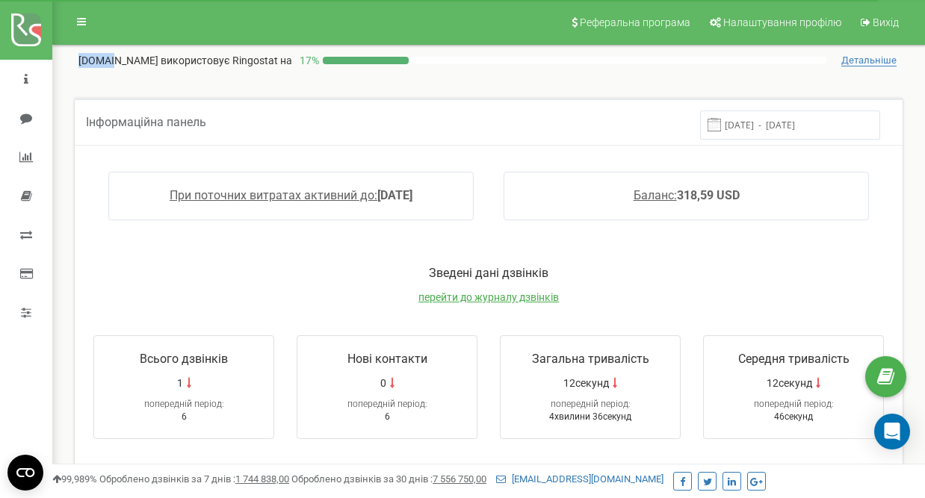
drag, startPoint x: 76, startPoint y: 60, endPoint x: 108, endPoint y: 61, distance: 31.4
click at [108, 61] on div "[DOMAIN_NAME] використовує Ringostat на 17 % Детальніше" at bounding box center [489, 57] width 851 height 22
copy p "[DOMAIN_NAME]"
click at [893, 438] on icon "Open Intercom Messenger" at bounding box center [892, 431] width 19 height 19
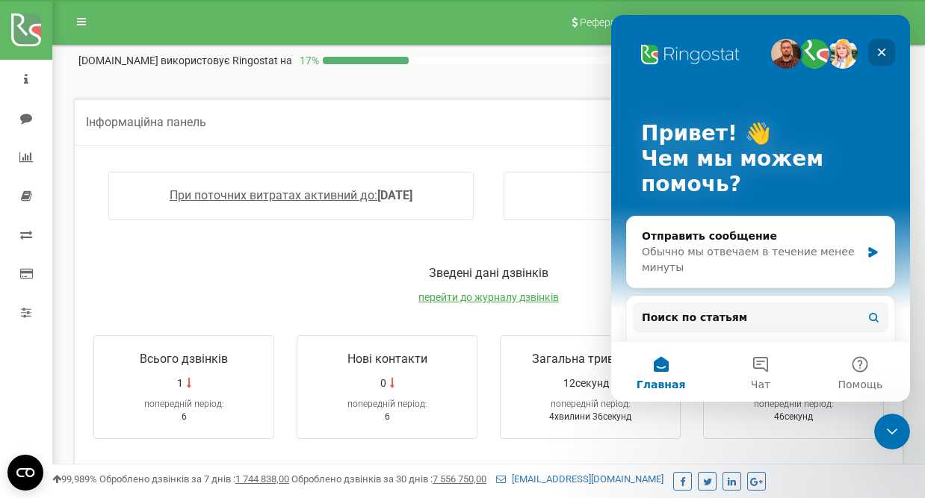
click at [883, 51] on icon "Закрыть" at bounding box center [882, 53] width 8 height 8
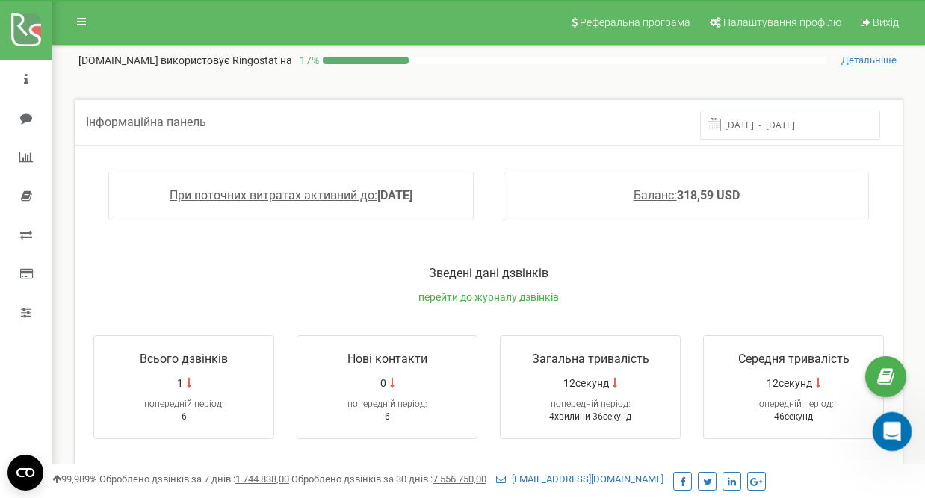
click at [902, 425] on div "Открыть службу сообщений Intercom" at bounding box center [889, 429] width 49 height 49
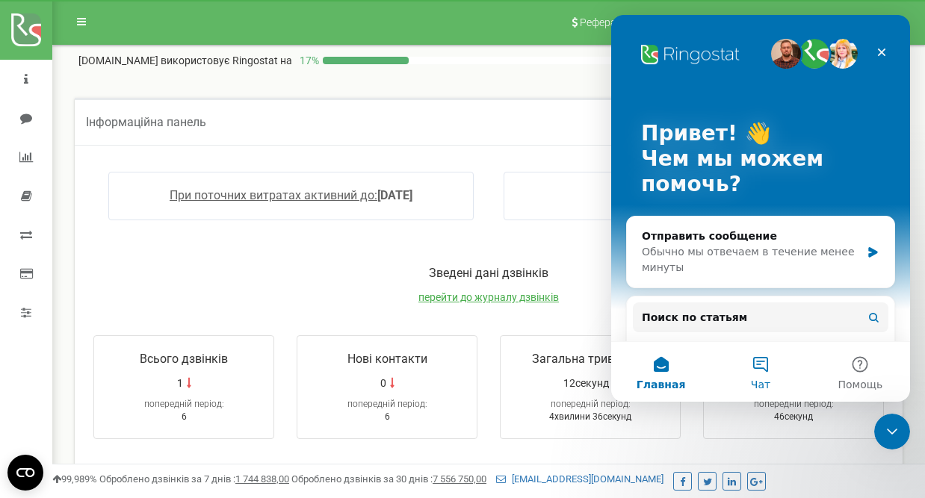
click at [750, 376] on button "Чат" at bounding box center [760, 372] width 99 height 60
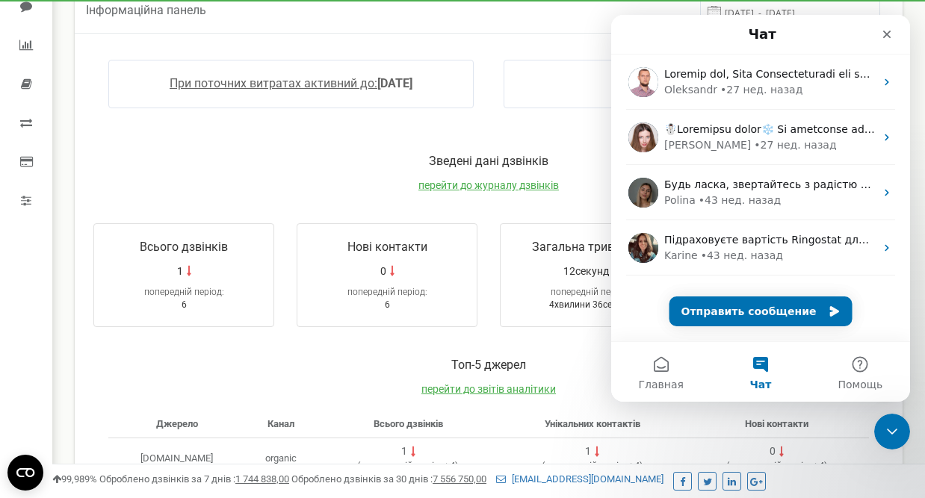
scroll to position [192, 0]
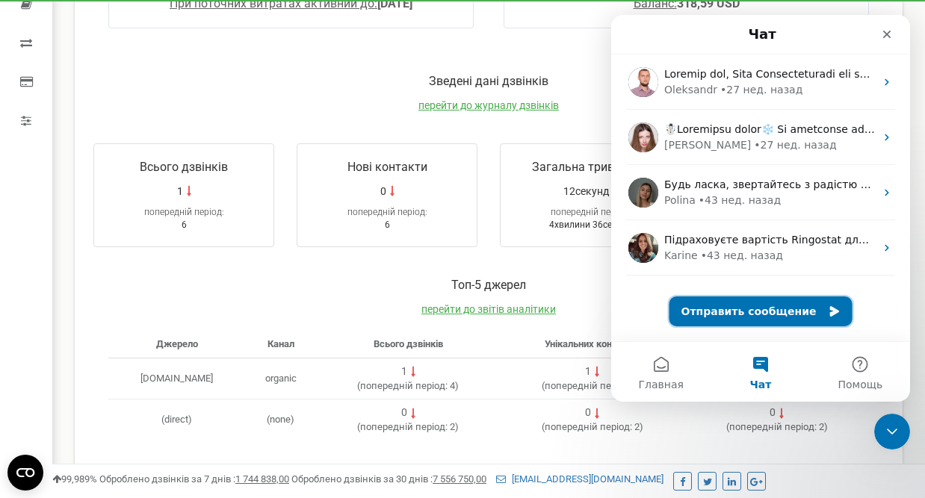
click at [762, 318] on button "Отправить сообщение" at bounding box center [761, 312] width 183 height 30
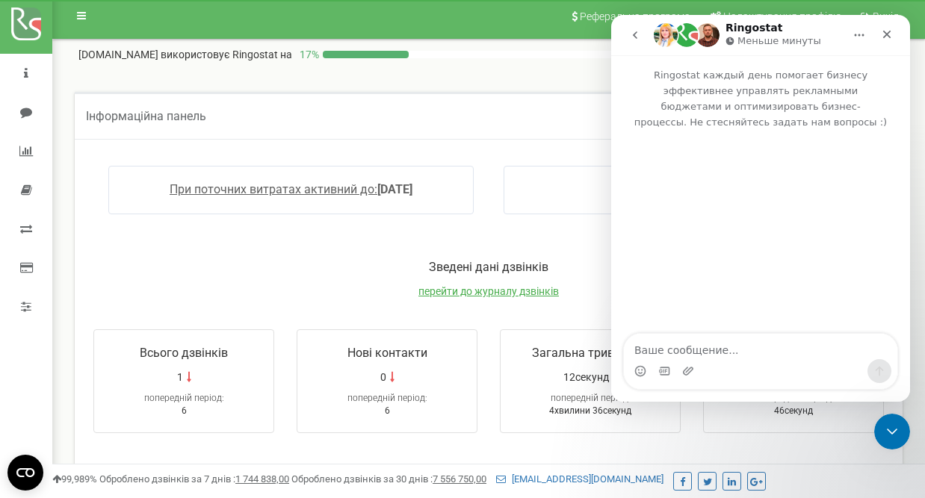
scroll to position [0, 0]
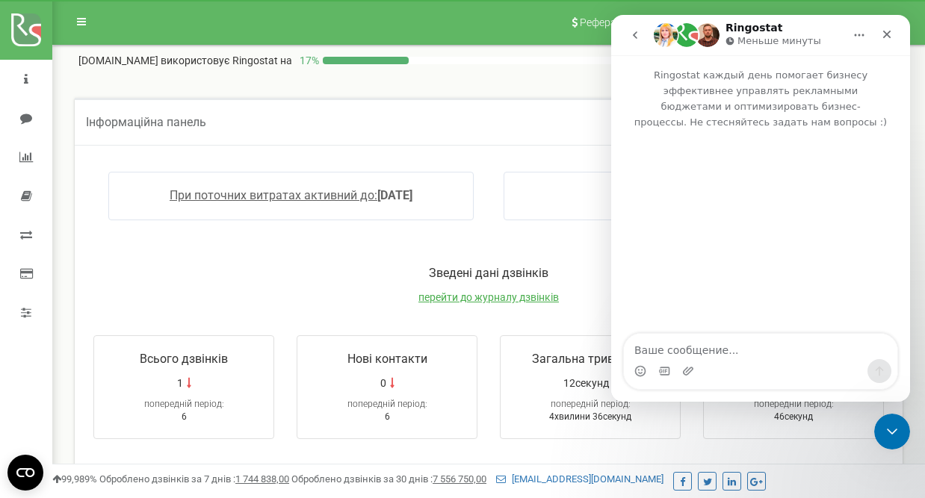
click at [629, 26] on button "go back" at bounding box center [635, 35] width 28 height 28
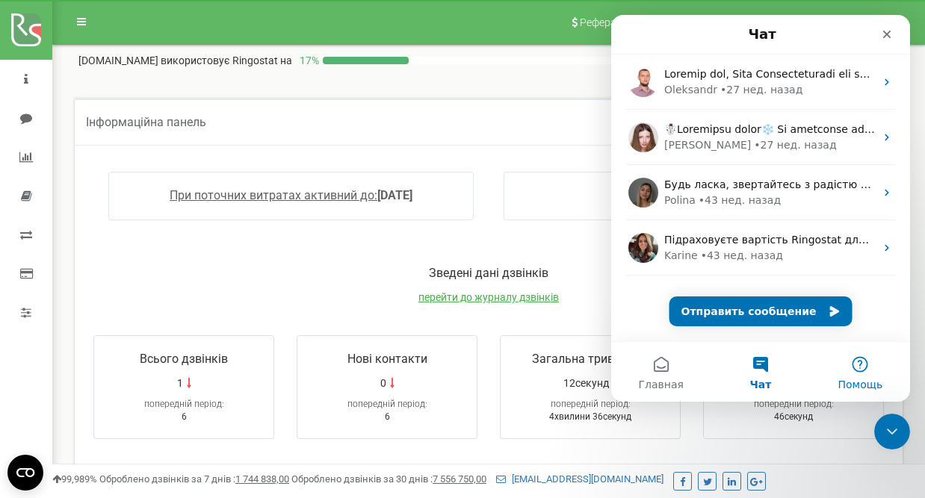
click at [851, 373] on button "Помощь" at bounding box center [860, 372] width 99 height 60
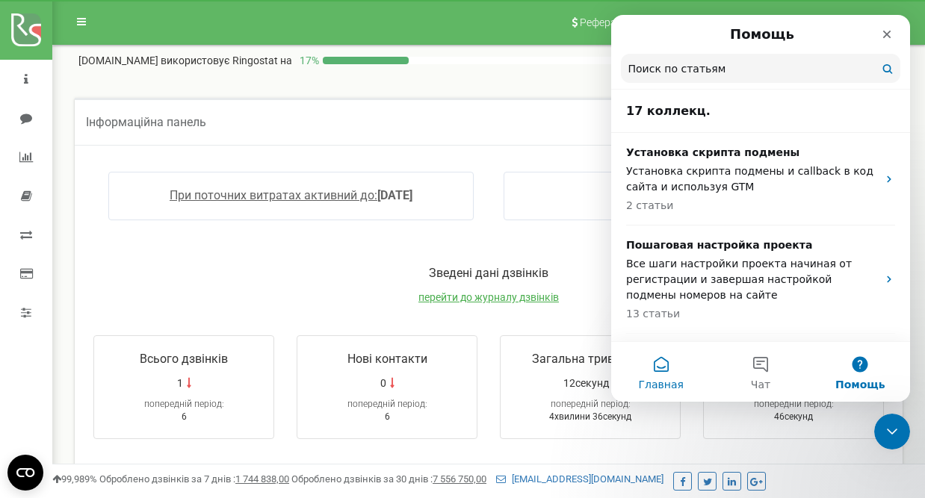
click at [660, 371] on button "Главная" at bounding box center [660, 372] width 99 height 60
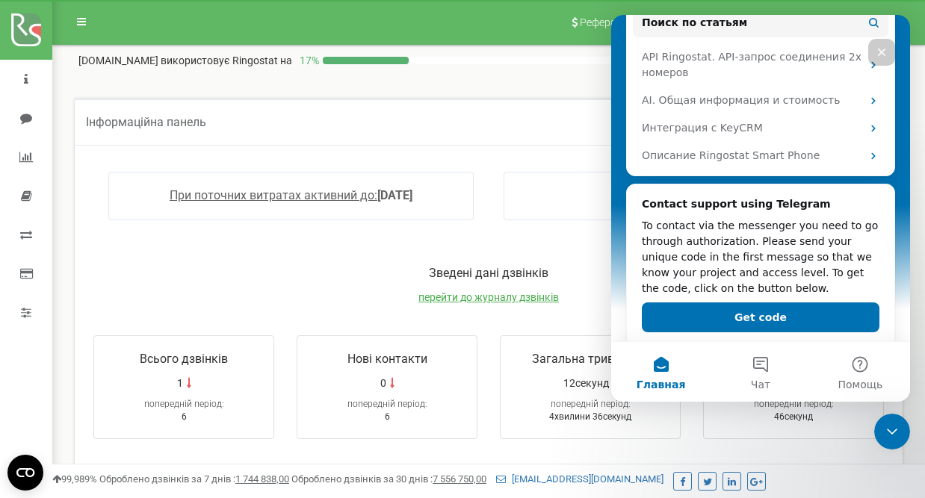
scroll to position [317, 0]
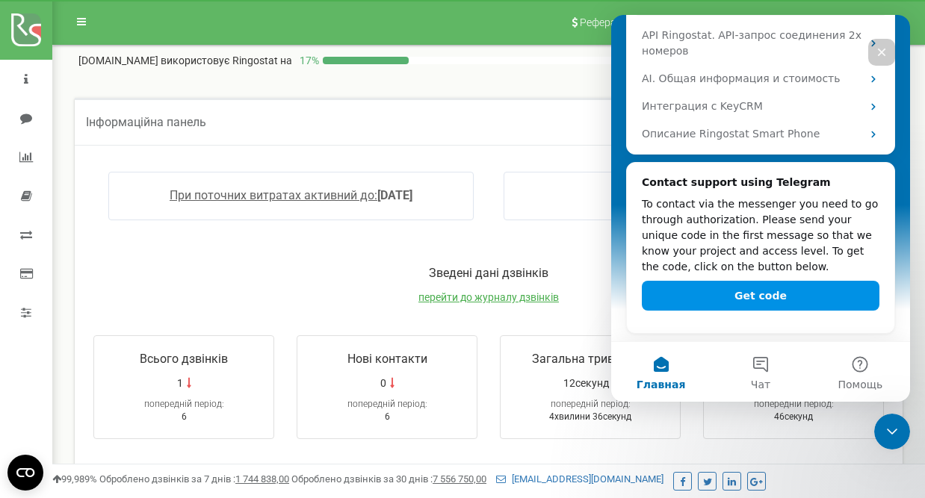
click at [797, 294] on button "Get code" at bounding box center [761, 296] width 238 height 30
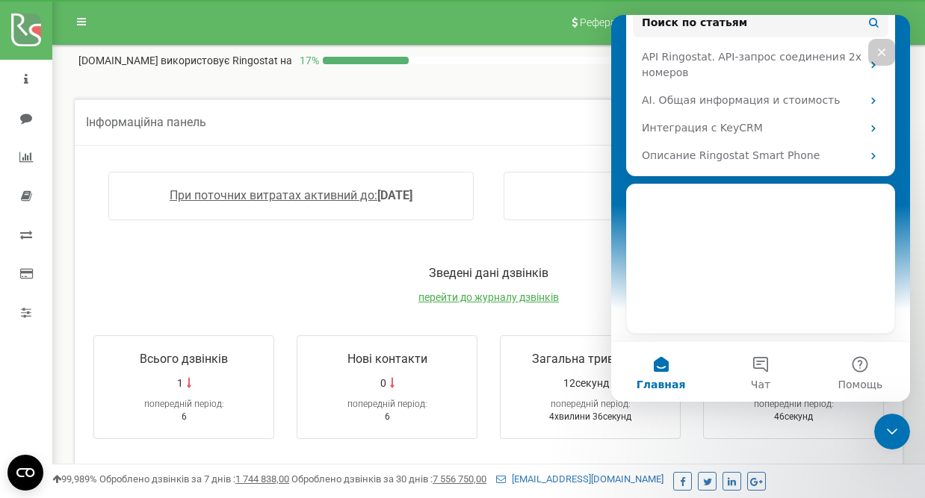
scroll to position [295, 0]
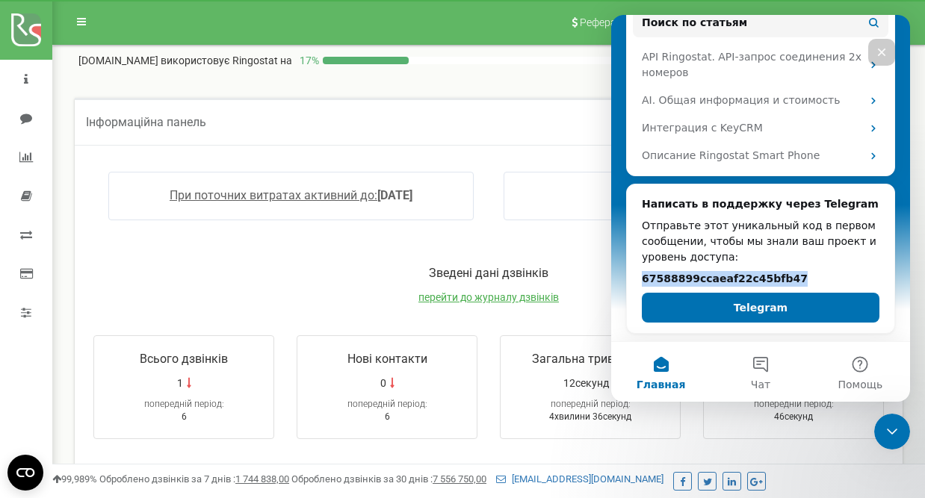
drag, startPoint x: 801, startPoint y: 283, endPoint x: 632, endPoint y: 283, distance: 169.7
click at [632, 283] on div "Написать в поддержку через Telegram Отправьте этот уникальный код в первом сооб…" at bounding box center [761, 260] width 268 height 150
copy h2 "67588899ccaeaf22c45bfb47"
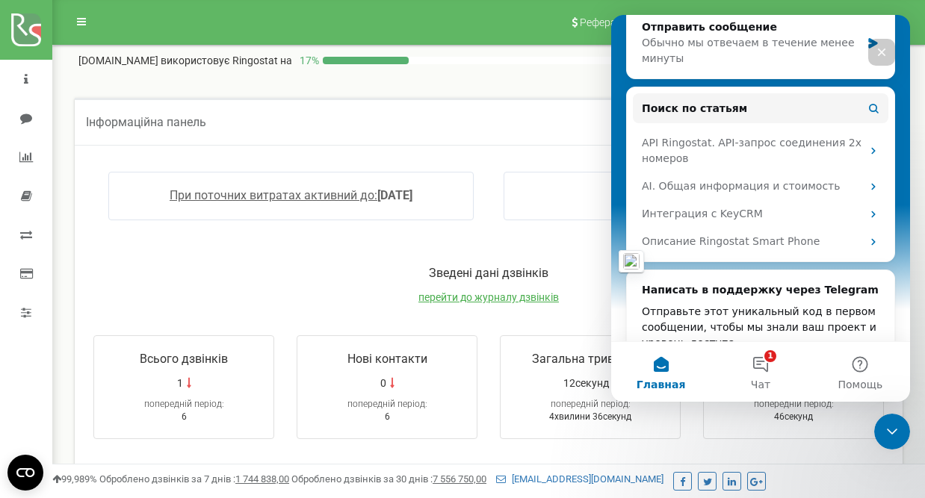
scroll to position [381, 0]
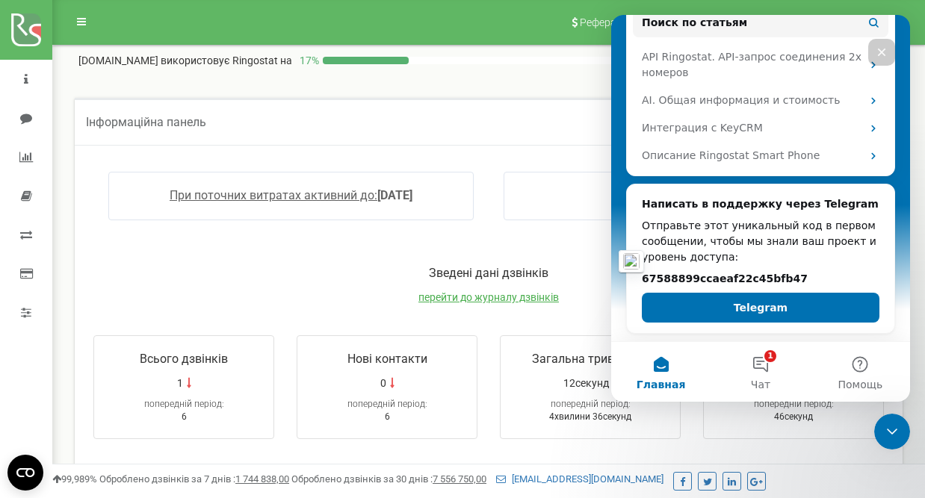
click at [413, 146] on div "При поточних витратах активний до: 2026-02-06 Баланс: 318,59 USD Зведені дані д…" at bounding box center [489, 468] width 828 height 646
click at [883, 54] on icon "Закрыть" at bounding box center [882, 53] width 8 height 8
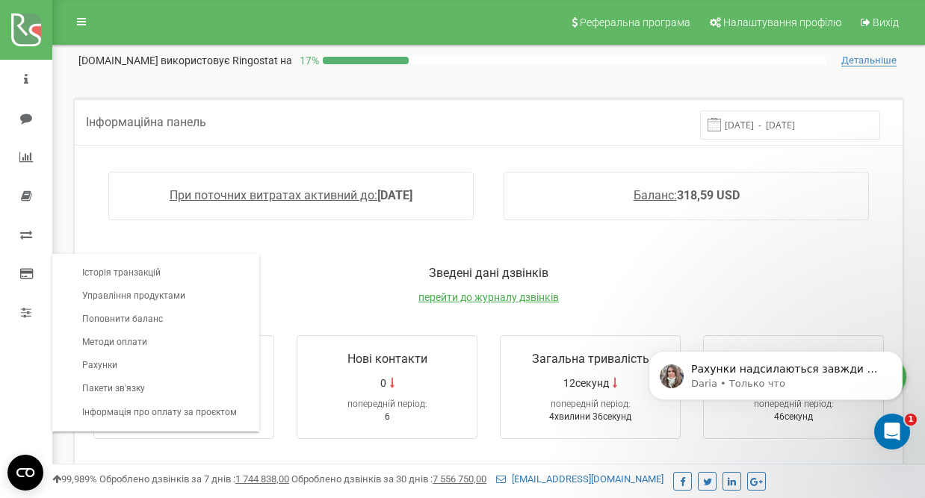
scroll to position [0, 0]
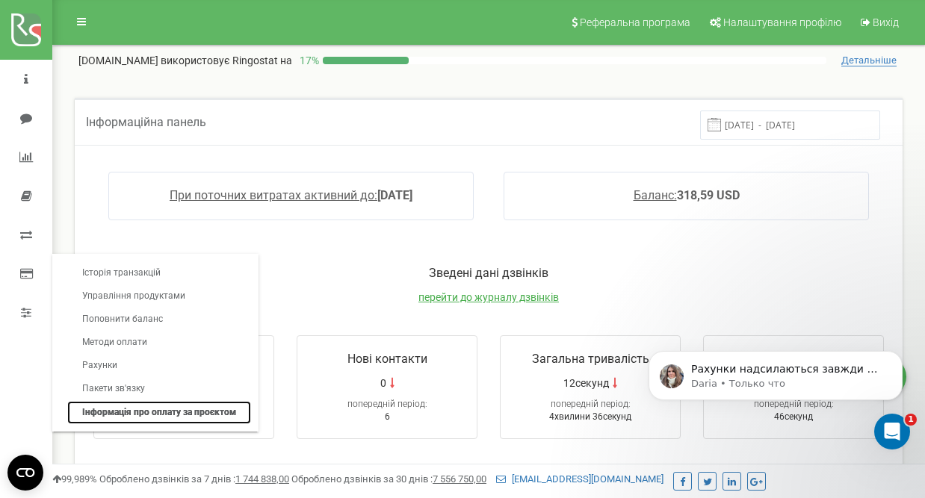
click at [132, 411] on link "Інформація про оплату за проєктом" at bounding box center [159, 412] width 184 height 23
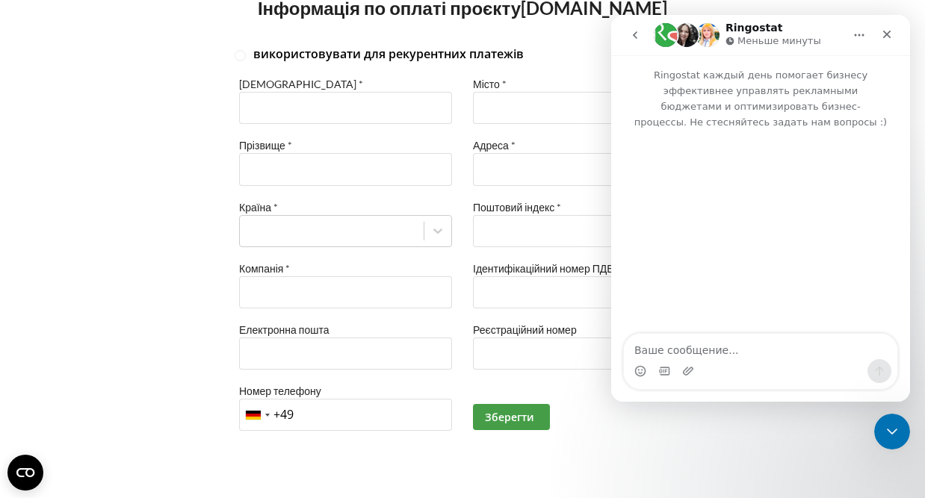
click at [120, 204] on div "використовувати для рекурентних платежів Імʼя * Прізвище * Країна * Компанія * …" at bounding box center [463, 270] width 894 height 426
click at [890, 31] on icon "Закрыть" at bounding box center [887, 35] width 8 height 8
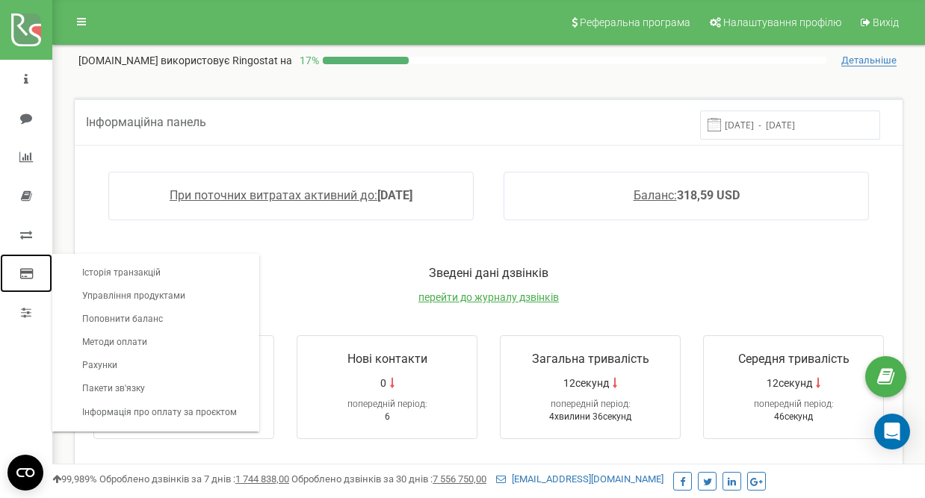
click at [25, 261] on link at bounding box center [26, 273] width 52 height 39
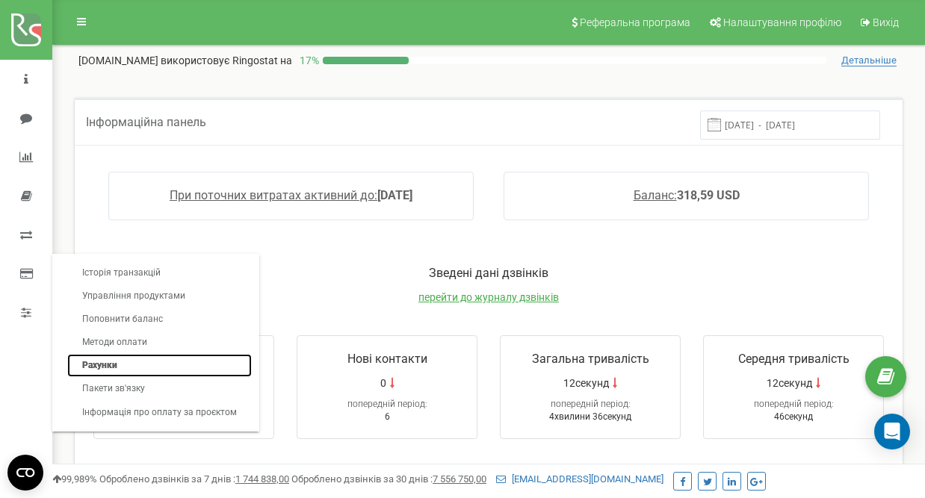
click at [106, 362] on link "Рахунки" at bounding box center [159, 365] width 185 height 23
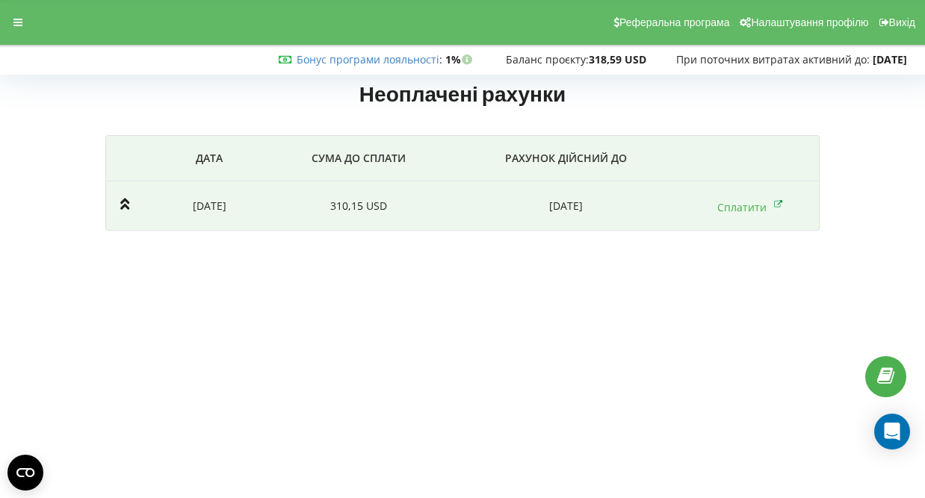
click at [198, 209] on td "[DATE]" at bounding box center [210, 206] width 116 height 49
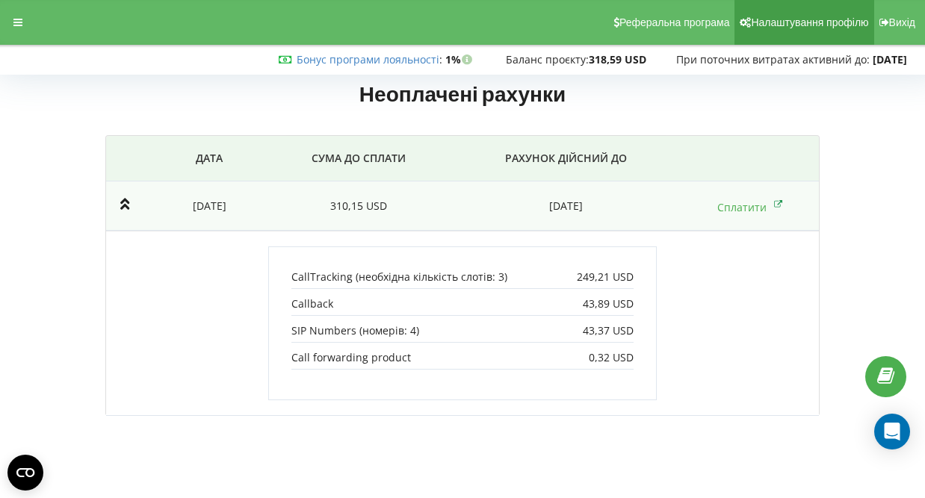
click at [801, 23] on span "Налаштування профілю" at bounding box center [809, 22] width 117 height 12
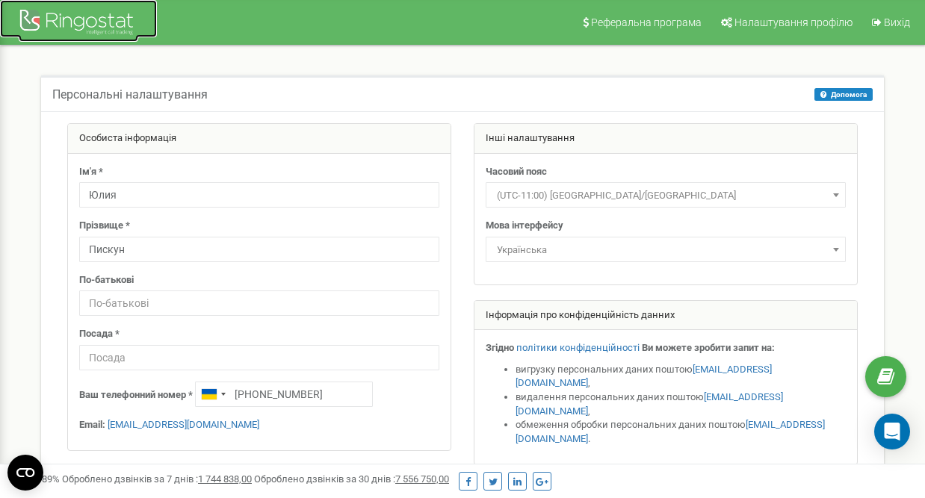
click at [86, 14] on div at bounding box center [79, 24] width 120 height 36
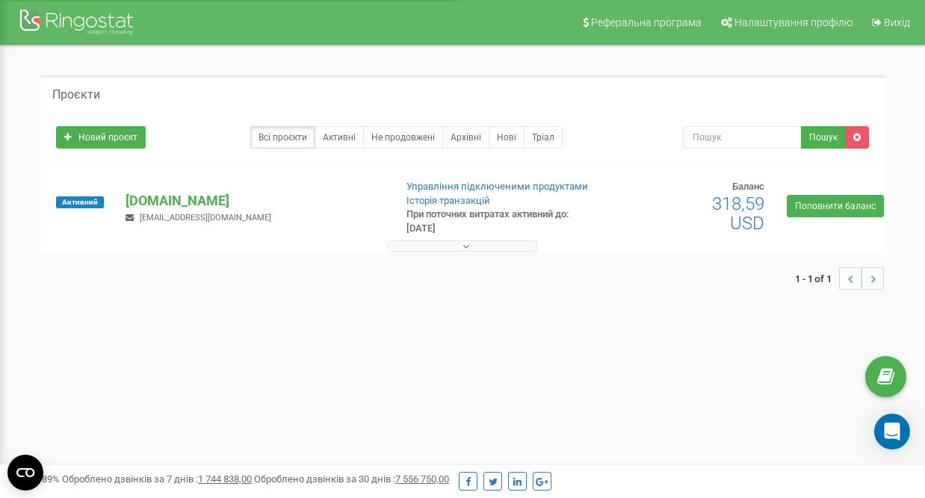
click at [481, 242] on button at bounding box center [462, 246] width 149 height 11
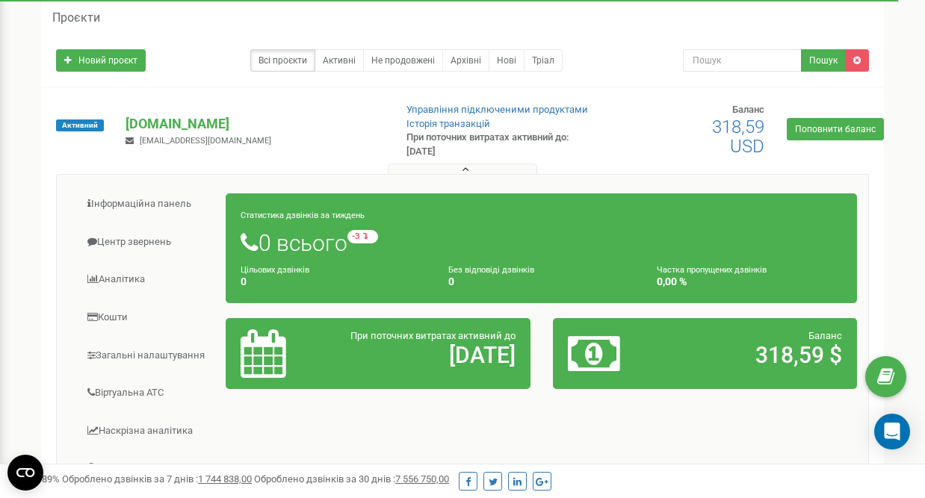
scroll to position [43, 0]
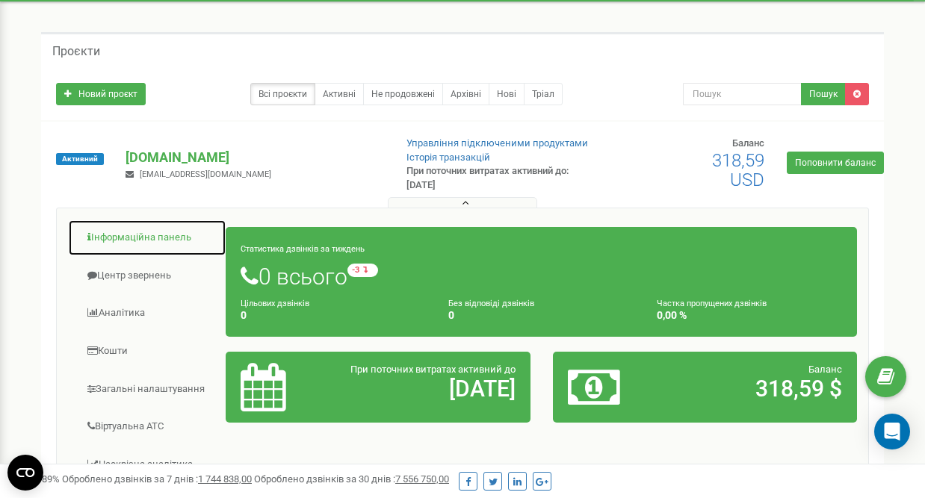
click at [155, 235] on link "Інформаційна панель" at bounding box center [147, 238] width 158 height 37
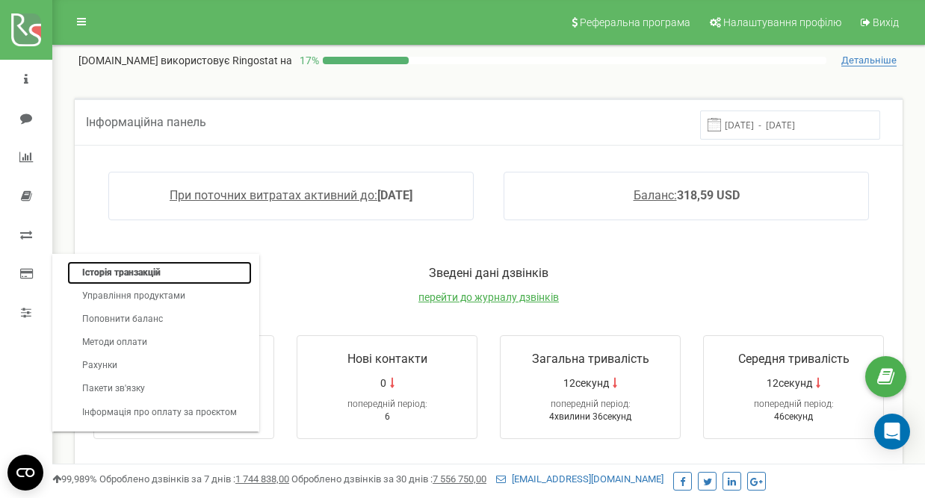
click at [106, 277] on link "Історія транзакцій" at bounding box center [159, 273] width 185 height 23
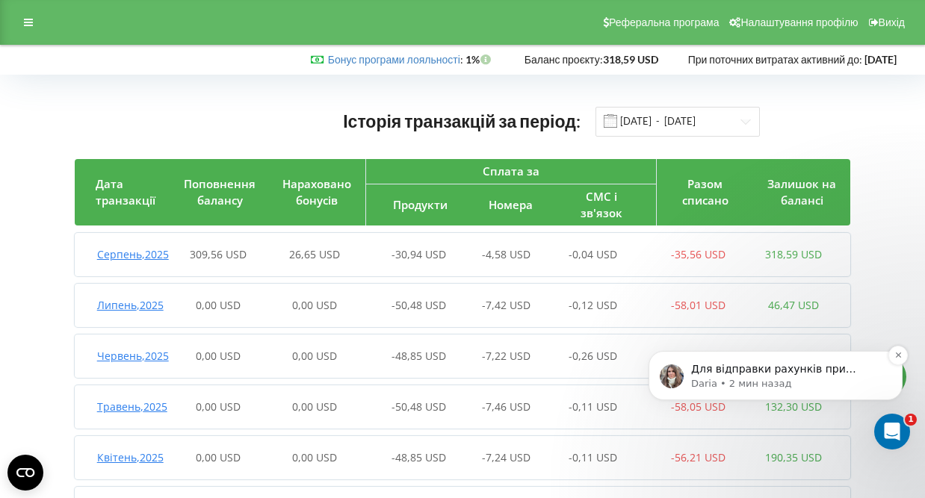
click at [859, 381] on p "Daria • 2 мин назад" at bounding box center [787, 383] width 193 height 13
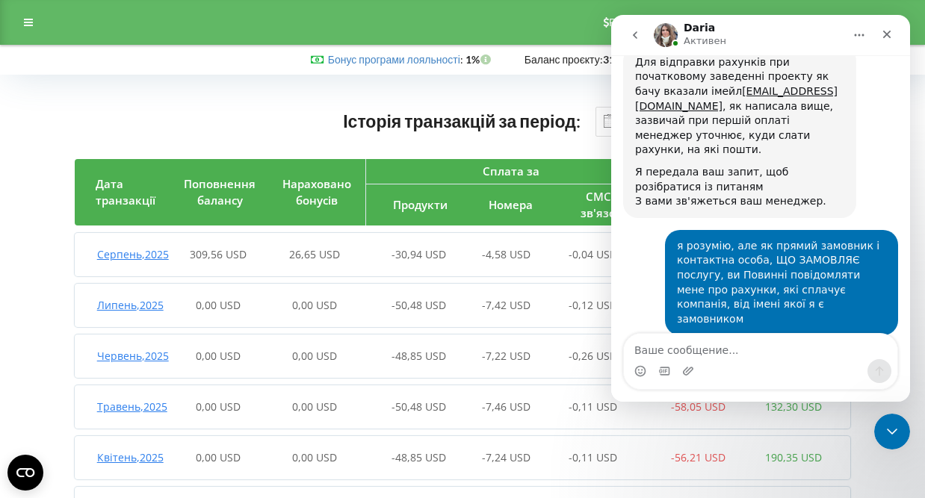
scroll to position [2308, 0]
click at [892, 28] on icon "Закрыть" at bounding box center [887, 34] width 12 height 12
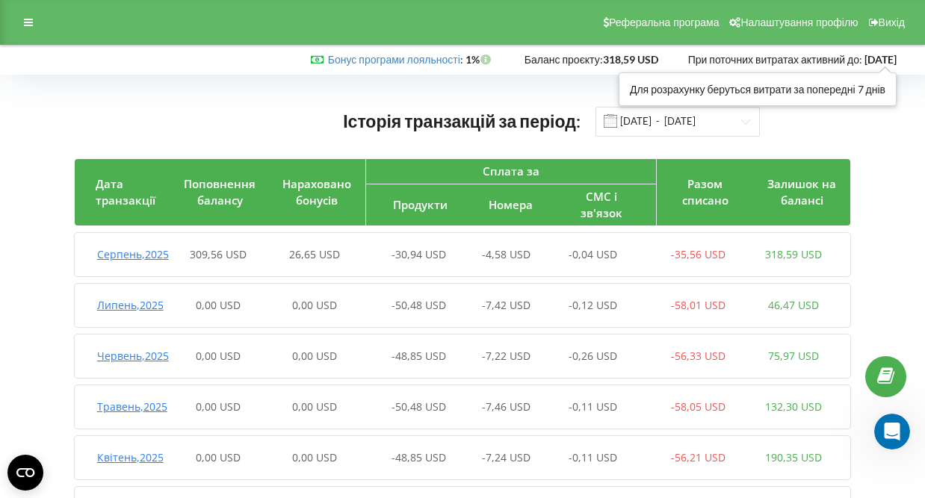
scroll to position [2283, 0]
click at [28, 31] on div at bounding box center [28, 22] width 27 height 21
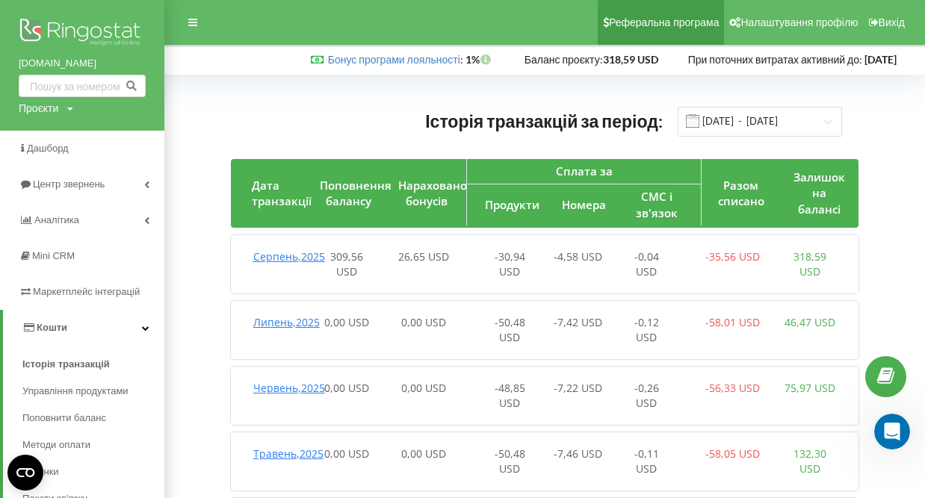
scroll to position [2375, 0]
